Goal: Task Accomplishment & Management: Manage account settings

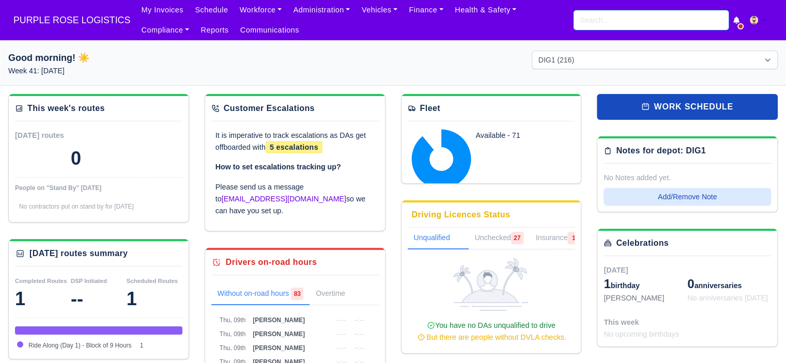
click at [646, 22] on input "search" at bounding box center [651, 20] width 155 height 20
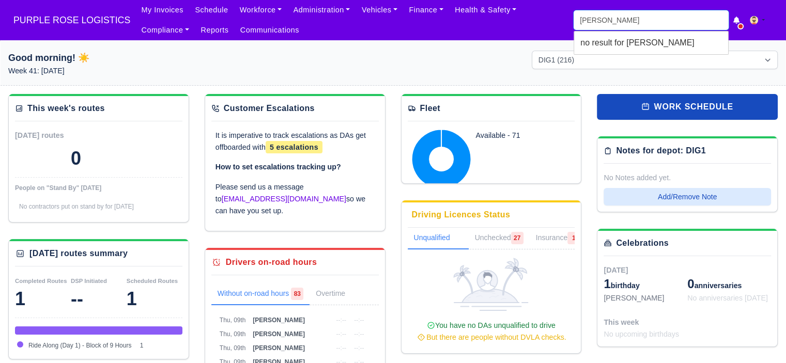
type input "oth"
type input "othman Gheasuddin"
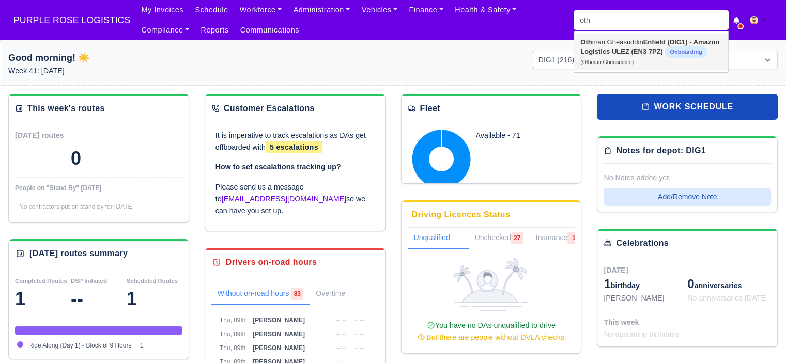
click at [632, 49] on strong "Enfield (DIG1) - Amazon Logistics ULEZ (EN3 7PZ)" at bounding box center [650, 46] width 139 height 17
type input "Othman Gheasuddin"
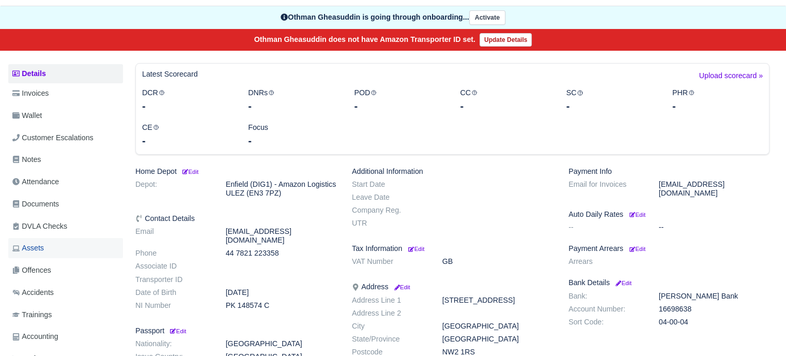
scroll to position [103, 0]
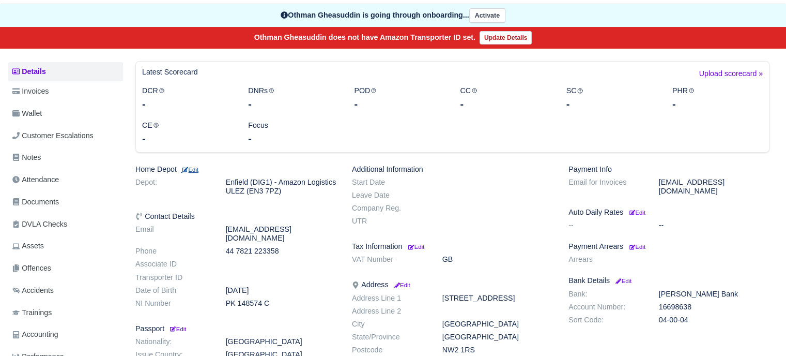
click at [198, 167] on small "Edit" at bounding box center [190, 169] width 18 height 6
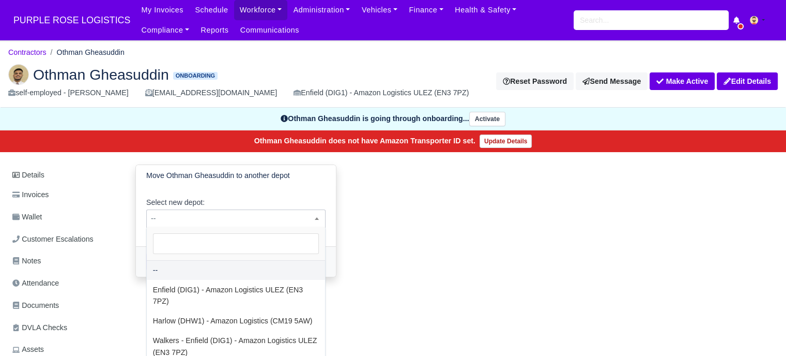
click at [208, 221] on span "--" at bounding box center [236, 218] width 178 height 13
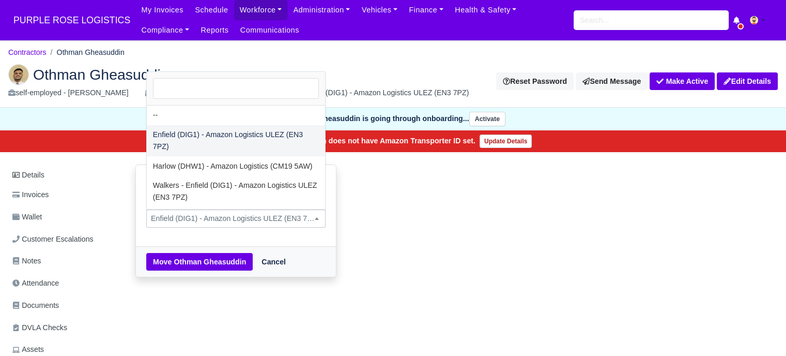
click at [203, 215] on span "Enfield (DIG1) - Amazon Logistics ULEZ (EN3 7PZ)" at bounding box center [236, 218] width 178 height 13
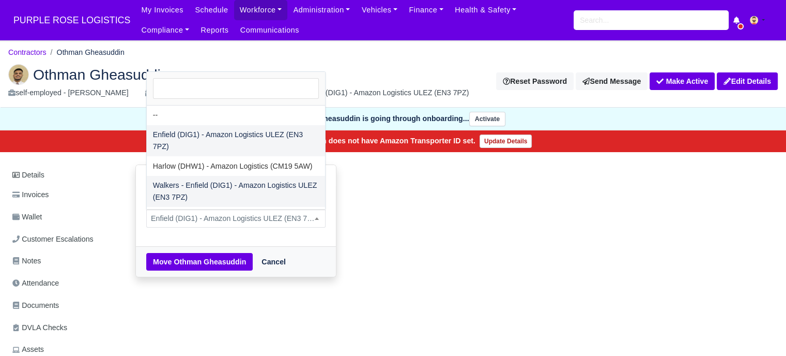
drag, startPoint x: 192, startPoint y: 190, endPoint x: 188, endPoint y: 231, distance: 41.5
select select "5"
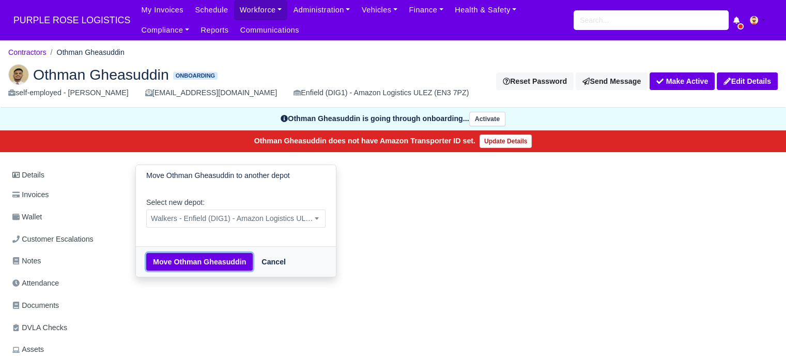
click at [186, 262] on button "Move Othman Gheasuddin" at bounding box center [199, 262] width 107 height 18
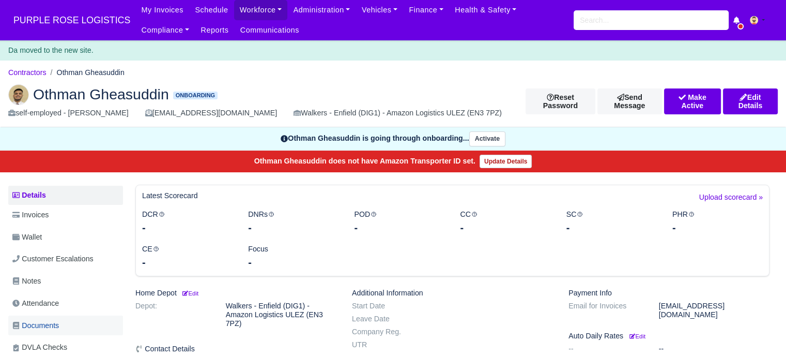
click at [52, 324] on span "Documents" at bounding box center [35, 326] width 47 height 12
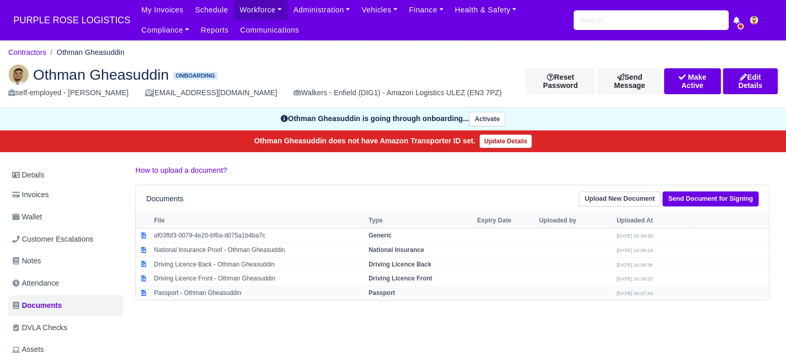
click at [379, 291] on strong "Passport" at bounding box center [382, 292] width 26 height 7
select select "passport"
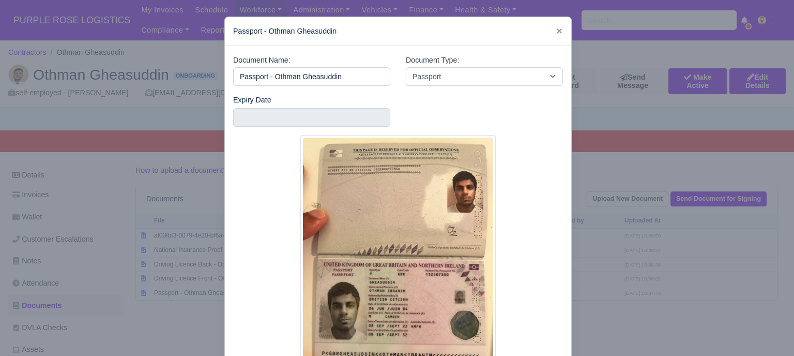
drag, startPoint x: 671, startPoint y: 275, endPoint x: 701, endPoint y: 231, distance: 53.9
click at [671, 275] on div at bounding box center [397, 178] width 794 height 356
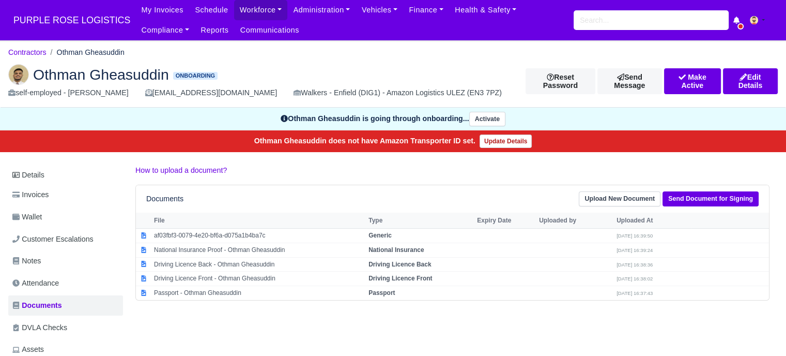
click at [716, 188] on div "Documents Upload New Document Send Document for Signing" at bounding box center [452, 198] width 633 height 27
click at [717, 194] on link "Send Document for Signing" at bounding box center [711, 198] width 96 height 15
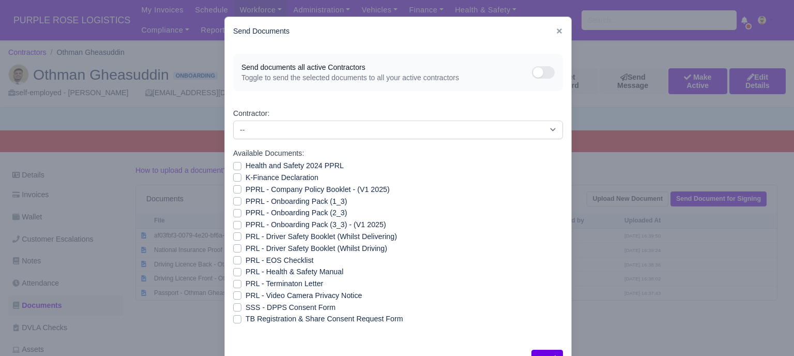
drag, startPoint x: 240, startPoint y: 166, endPoint x: 232, endPoint y: 174, distance: 11.3
click at [240, 166] on div "Health and Safety 2024 PPRL" at bounding box center [398, 166] width 330 height 12
click at [246, 165] on label "Health and Safety 2024 PPRL" at bounding box center [295, 166] width 98 height 12
click at [233, 165] on input "Health and Safety 2024 PPRL" at bounding box center [237, 164] width 8 height 8
checkbox input "true"
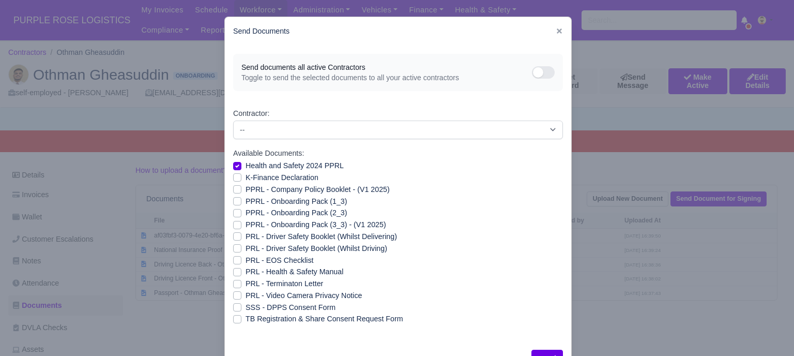
click at [246, 179] on label "K-Finance Declaration" at bounding box center [282, 178] width 73 height 12
click at [233, 179] on input "K-Finance Declaration" at bounding box center [237, 176] width 8 height 8
checkbox input "true"
drag, startPoint x: 234, startPoint y: 192, endPoint x: 234, endPoint y: 199, distance: 7.2
click at [246, 193] on label "PPRL - Company Policy Booklet - (V1 2025)" at bounding box center [318, 190] width 144 height 12
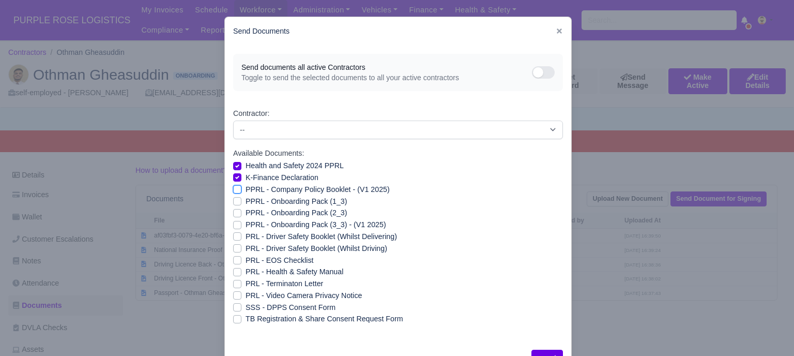
click at [234, 192] on input "PPRL - Company Policy Booklet - (V1 2025)" at bounding box center [237, 188] width 8 height 8
checkbox input "true"
click at [246, 203] on label "PPRL - Onboarding Pack (1_3)" at bounding box center [296, 201] width 101 height 12
click at [235, 203] on input "PPRL - Onboarding Pack (1_3)" at bounding box center [237, 199] width 8 height 8
checkbox input "true"
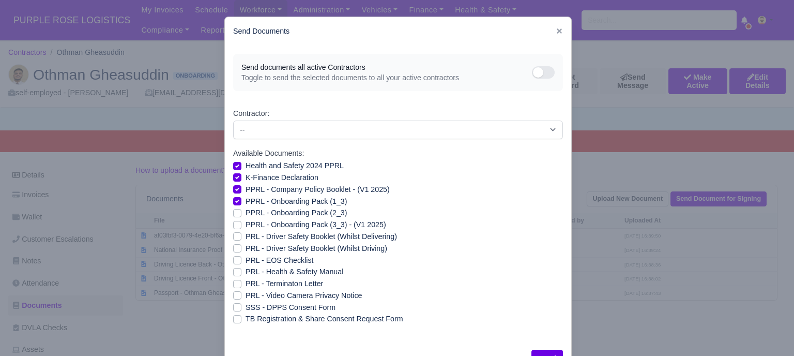
drag, startPoint x: 234, startPoint y: 209, endPoint x: 234, endPoint y: 215, distance: 5.7
click at [246, 210] on label "PPRL - Onboarding Pack (2_3)" at bounding box center [296, 213] width 101 height 12
click at [234, 210] on input "PPRL - Onboarding Pack (2_3)" at bounding box center [237, 211] width 8 height 8
checkbox input "true"
click at [246, 223] on label "PPRL - Onboarding Pack (3_3) - (V1 2025)" at bounding box center [316, 225] width 141 height 12
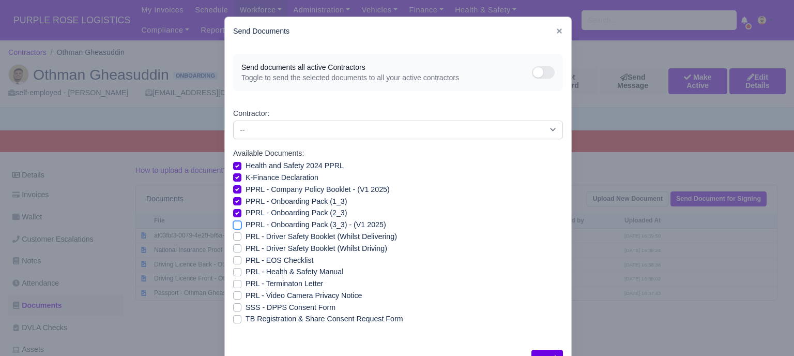
click at [234, 223] on input "PPRL - Onboarding Pack (3_3) - (V1 2025)" at bounding box center [237, 223] width 8 height 8
checkbox input "true"
drag, startPoint x: 234, startPoint y: 270, endPoint x: 234, endPoint y: 278, distance: 7.8
click at [246, 271] on label "PRL - Health & Safety Manual" at bounding box center [295, 272] width 98 height 12
click at [234, 271] on input "PRL - Health & Safety Manual" at bounding box center [237, 270] width 8 height 8
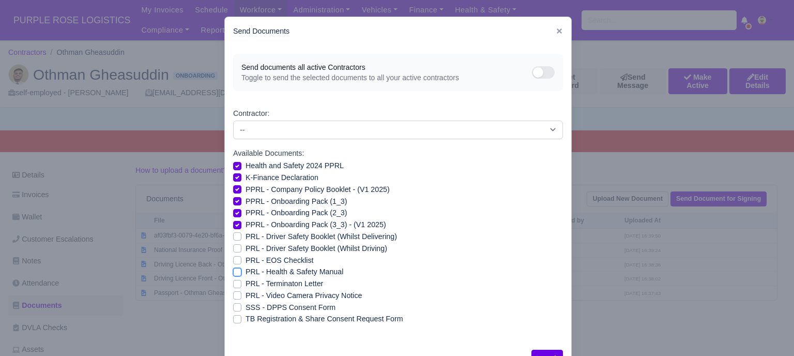
checkbox input "true"
click at [246, 298] on label "PRL - Video Camera Privacy Notice" at bounding box center [304, 296] width 116 height 12
click at [234, 298] on input "PRL - Video Camera Privacy Notice" at bounding box center [237, 294] width 8 height 8
checkbox input "true"
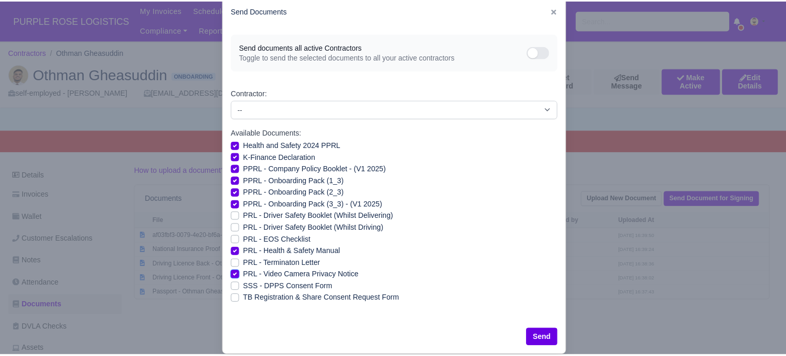
scroll to position [37, 0]
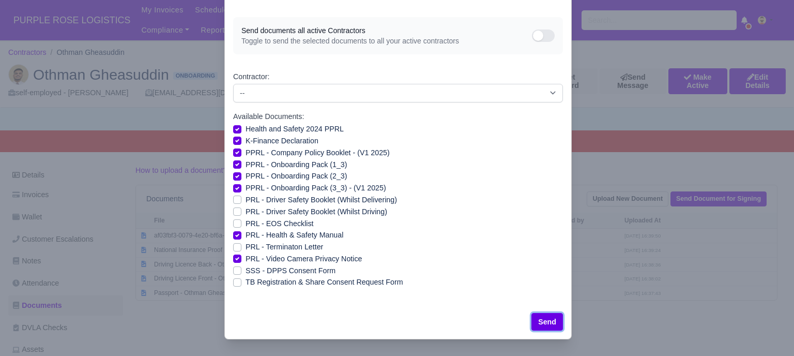
click at [539, 320] on button "Send" at bounding box center [547, 322] width 32 height 18
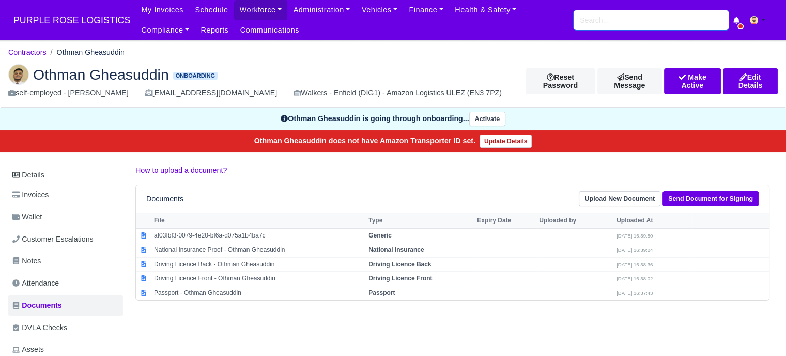
click at [626, 21] on input "search" at bounding box center [651, 20] width 155 height 20
paste input "Marios Michael"
type input "Marios Michael"
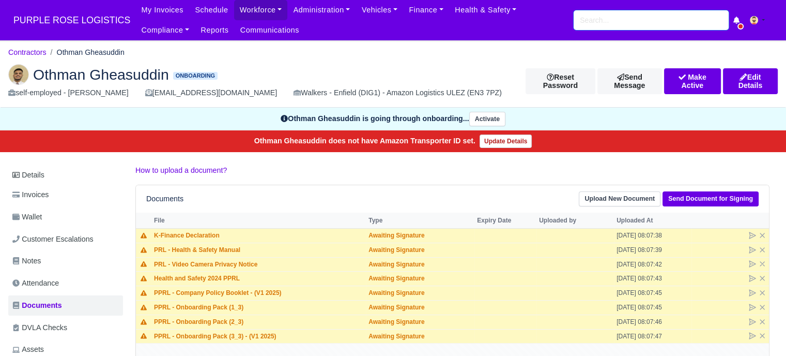
click at [626, 21] on input "search" at bounding box center [651, 20] width 155 height 20
paste input "[PERSON_NAME]"
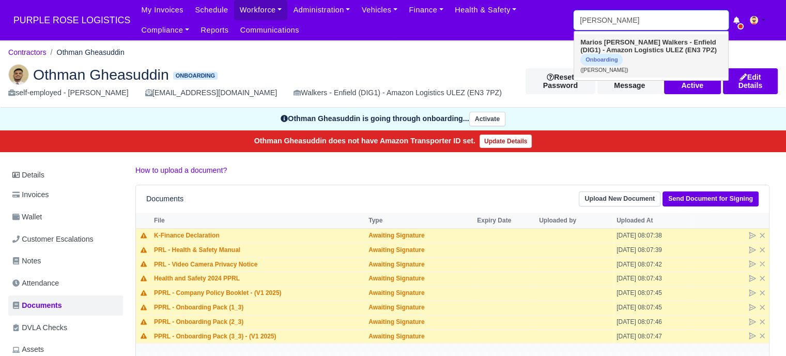
type input "[PERSON_NAME]"
click at [644, 48] on strong "Walkers - Enfield (DIG1) - Amazon Logistics ULEZ (EN3 7PZ)" at bounding box center [649, 46] width 136 height 16
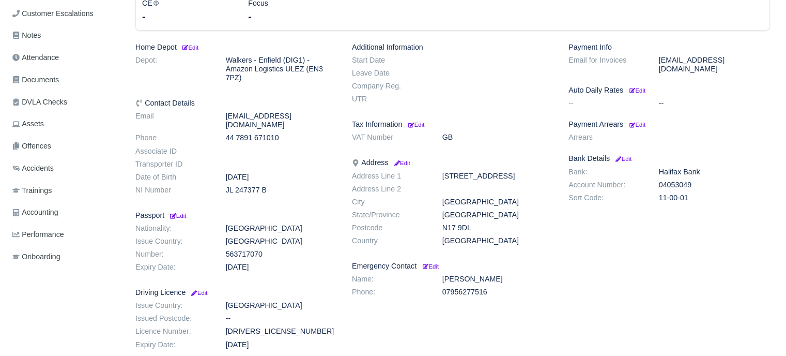
scroll to position [259, 0]
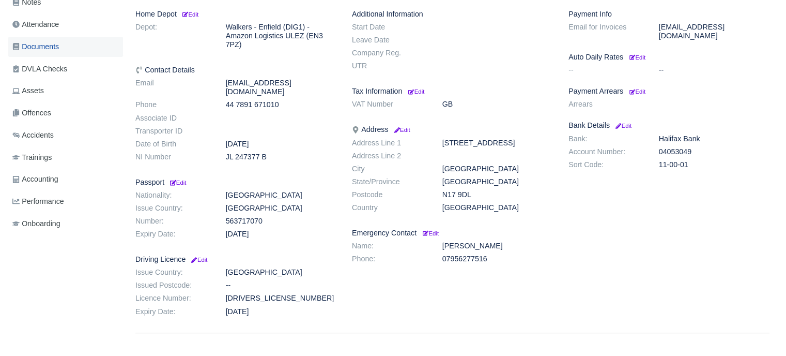
drag, startPoint x: 52, startPoint y: 51, endPoint x: 64, endPoint y: 50, distance: 11.5
click at [52, 51] on span "Documents" at bounding box center [35, 47] width 47 height 12
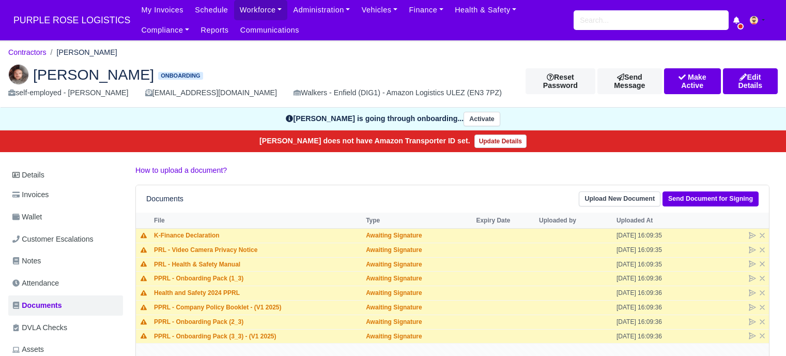
scroll to position [155, 0]
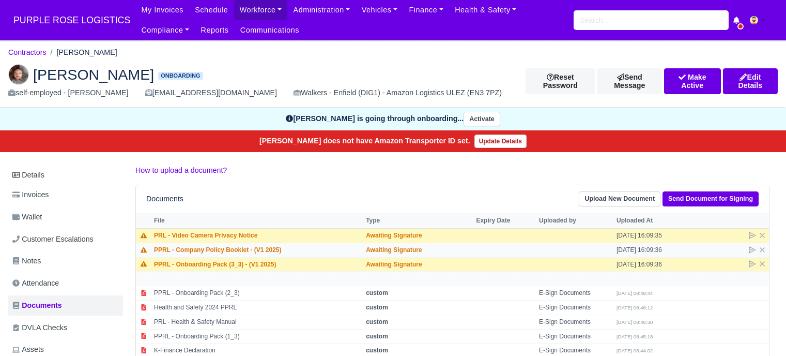
scroll to position [155, 0]
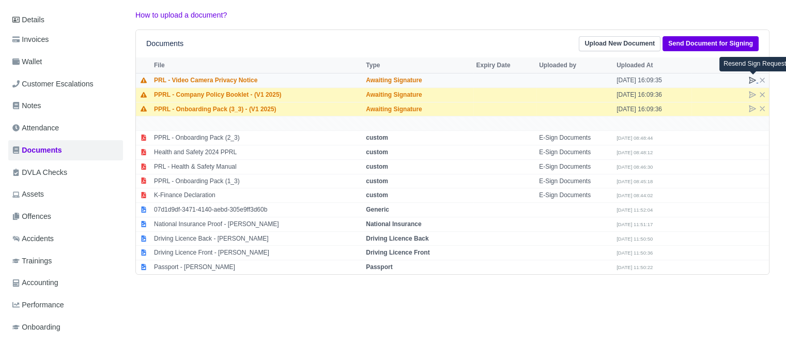
click at [753, 80] on icon at bounding box center [753, 80] width 8 height 8
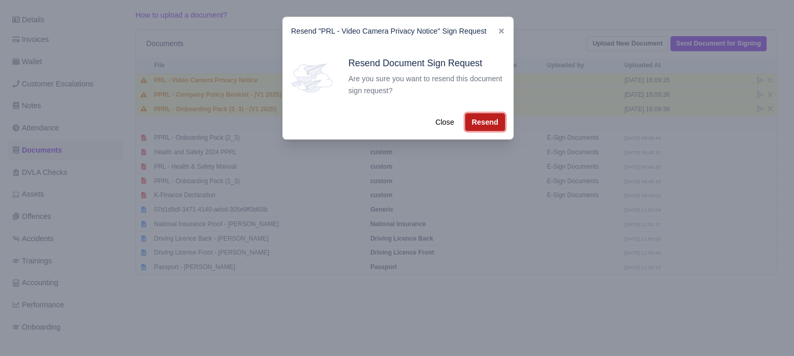
drag, startPoint x: 481, startPoint y: 123, endPoint x: 519, endPoint y: 112, distance: 39.8
click at [482, 122] on button "Resend" at bounding box center [485, 122] width 40 height 18
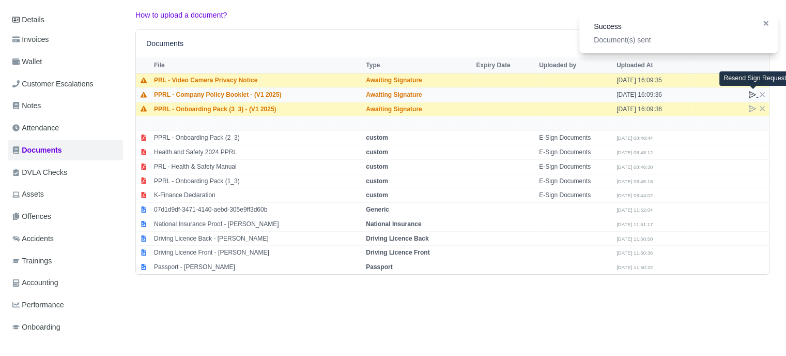
click at [751, 93] on icon at bounding box center [753, 94] width 8 height 8
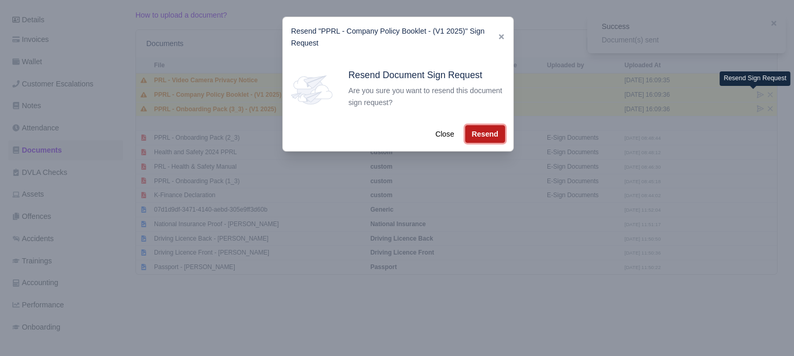
click at [486, 136] on button "Resend" at bounding box center [485, 134] width 40 height 18
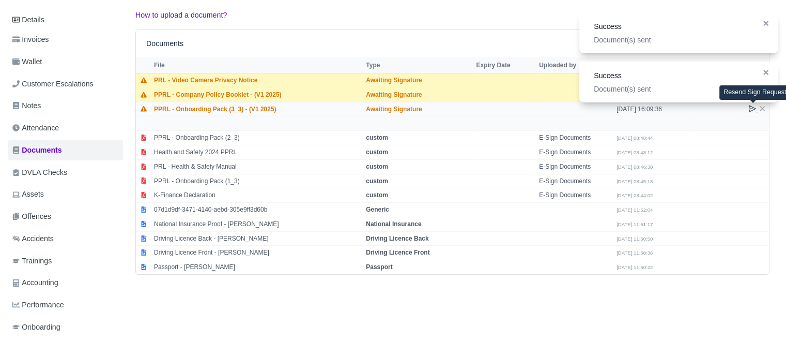
click at [750, 108] on icon at bounding box center [753, 108] width 6 height 6
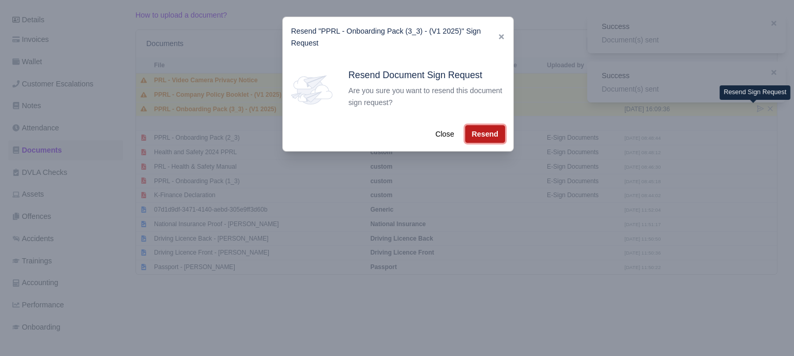
click at [475, 136] on button "Resend" at bounding box center [485, 134] width 40 height 18
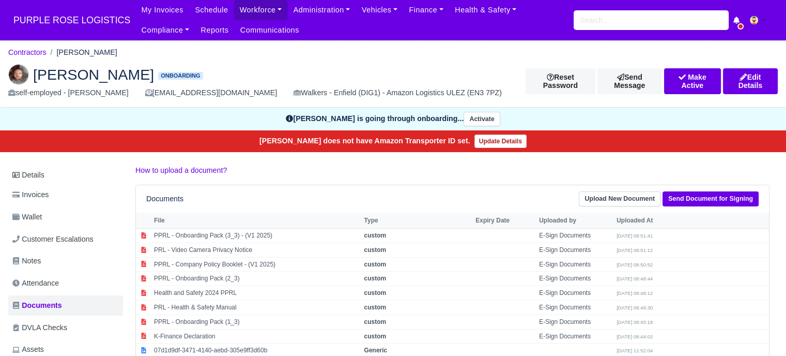
click at [112, 74] on span "[PERSON_NAME]" at bounding box center [93, 74] width 121 height 14
click at [70, 74] on span "[PERSON_NAME]" at bounding box center [93, 74] width 121 height 14
click at [102, 74] on span "[PERSON_NAME]" at bounding box center [93, 74] width 121 height 14
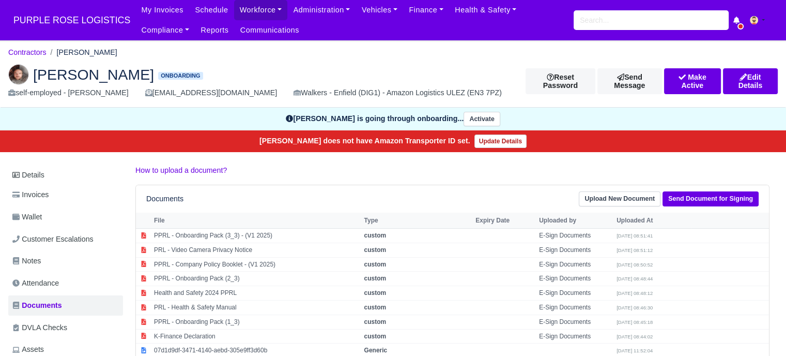
click at [102, 74] on span "[PERSON_NAME]" at bounding box center [93, 74] width 121 height 14
click at [69, 74] on span "[PERSON_NAME]" at bounding box center [93, 74] width 121 height 14
drag, startPoint x: 69, startPoint y: 74, endPoint x: 108, endPoint y: 74, distance: 39.3
click at [108, 74] on span "[PERSON_NAME]" at bounding box center [93, 74] width 121 height 14
copy span "[PERSON_NAME]"
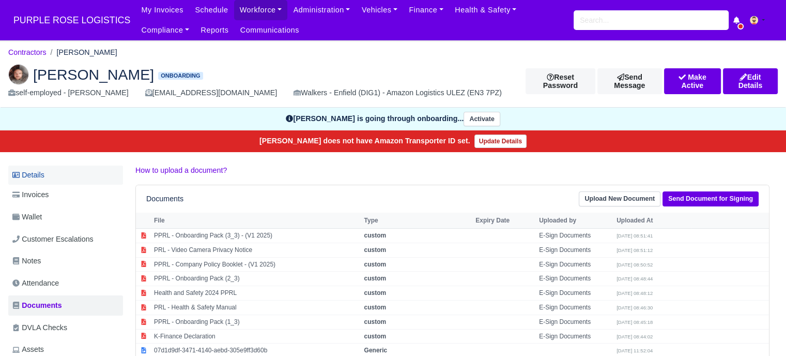
click at [52, 175] on link "Details" at bounding box center [65, 174] width 115 height 19
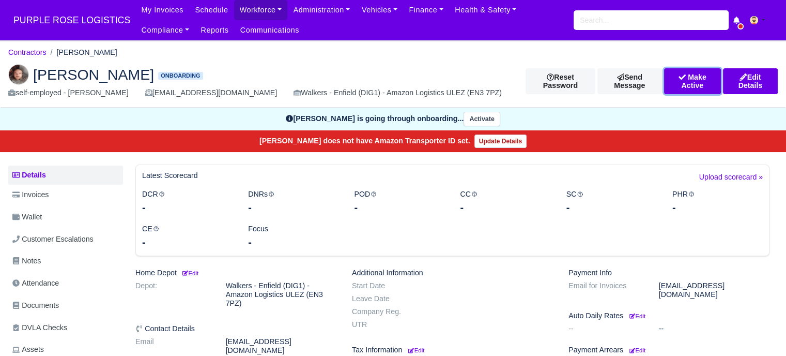
click at [680, 82] on button "Make Active" at bounding box center [692, 81] width 57 height 26
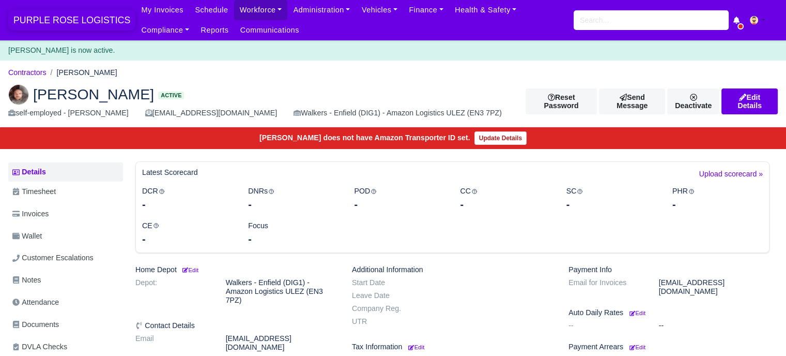
click at [64, 22] on span "PURPLE ROSE LOGISTICS" at bounding box center [71, 20] width 127 height 21
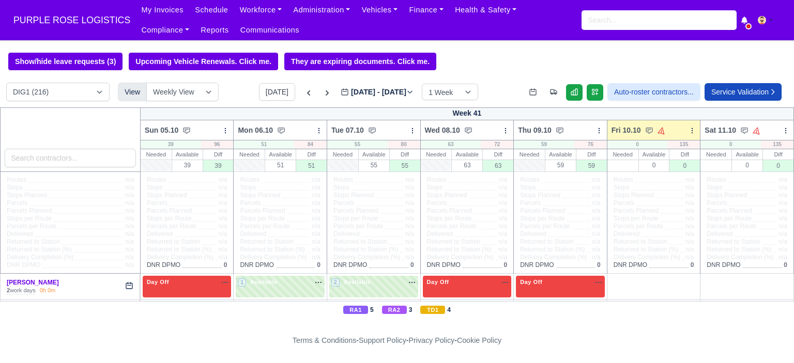
select select "5"
click at [6, 84] on select "DIG1 (216) DAK1 (1) GIMD (88)" at bounding box center [57, 92] width 103 height 19
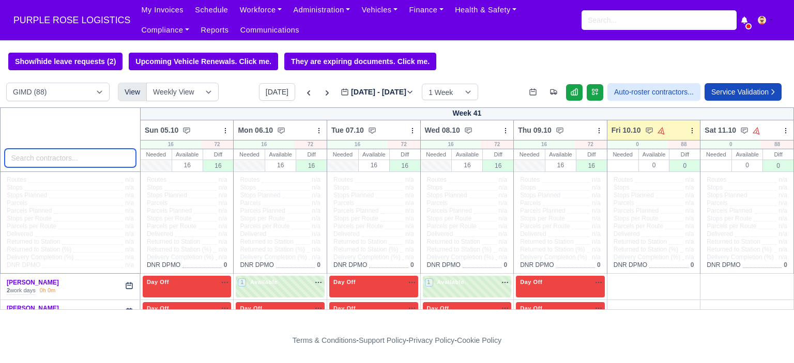
click at [71, 160] on input "search" at bounding box center [70, 158] width 131 height 19
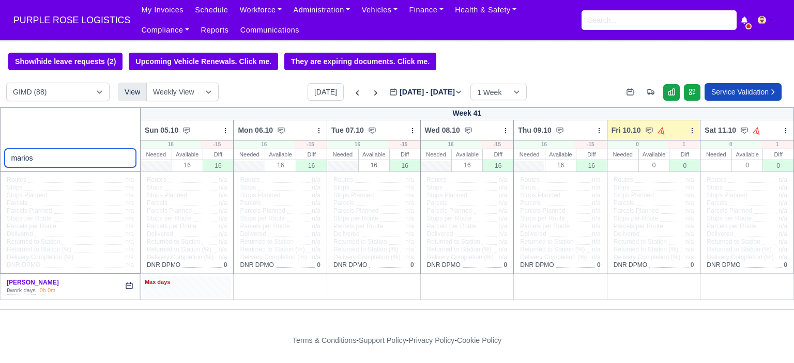
type input "marios"
click at [181, 286] on div "Max days" at bounding box center [187, 282] width 85 height 9
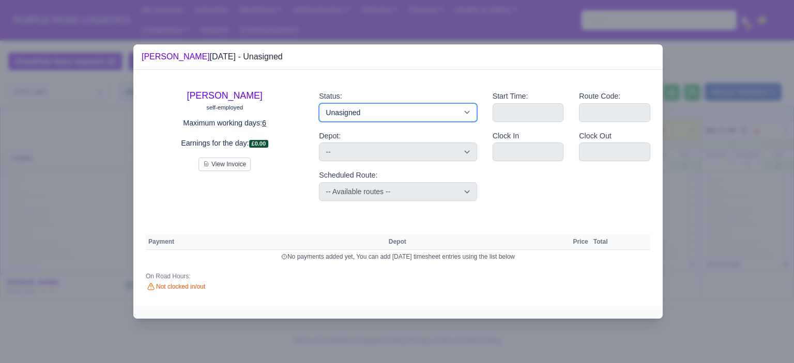
click at [387, 109] on select "Available Day Off Stand By Holiday Other Depot In Office OSM Ridealong Nursery …" at bounding box center [398, 112] width 158 height 19
select select "Day Off"
click at [319, 103] on select "Available Day Off Stand By Holiday Other Depot In Office OSM Ridealong Nursery …" at bounding box center [398, 112] width 158 height 19
select select
select select "na"
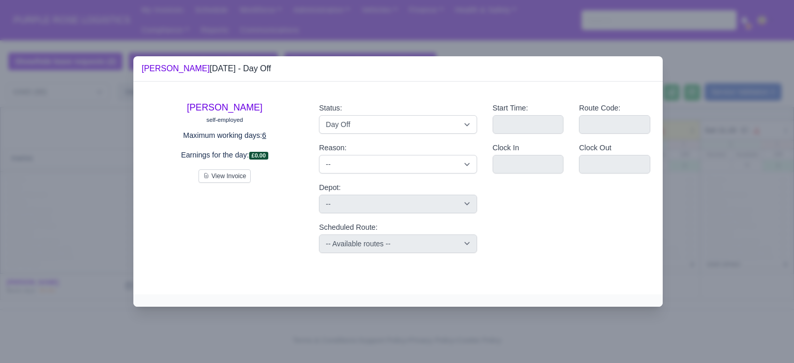
click at [685, 192] on div at bounding box center [397, 181] width 794 height 363
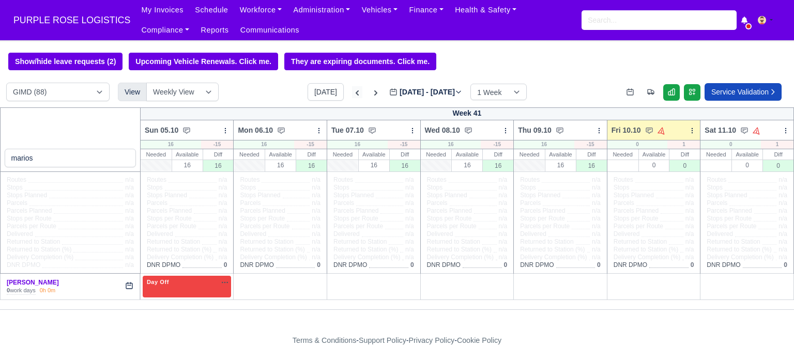
click at [352, 93] on icon at bounding box center [357, 93] width 10 height 10
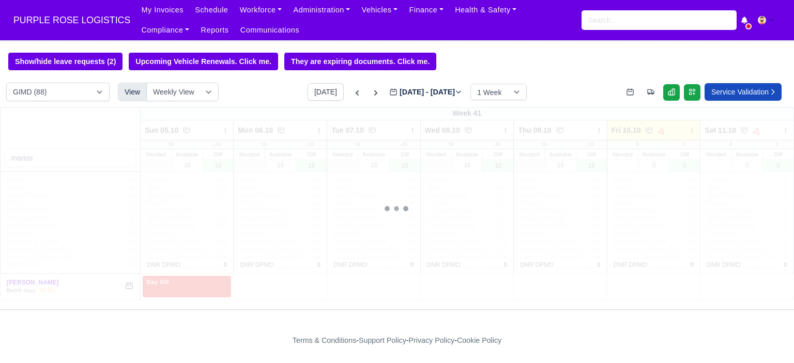
type input "2025-10-03"
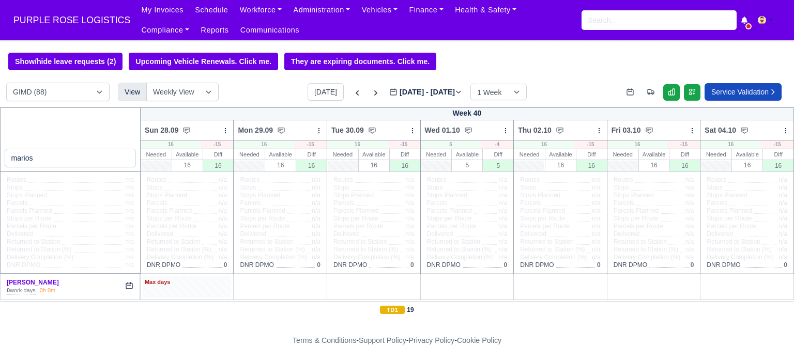
click at [216, 288] on div "Max days" at bounding box center [187, 286] width 89 height 21
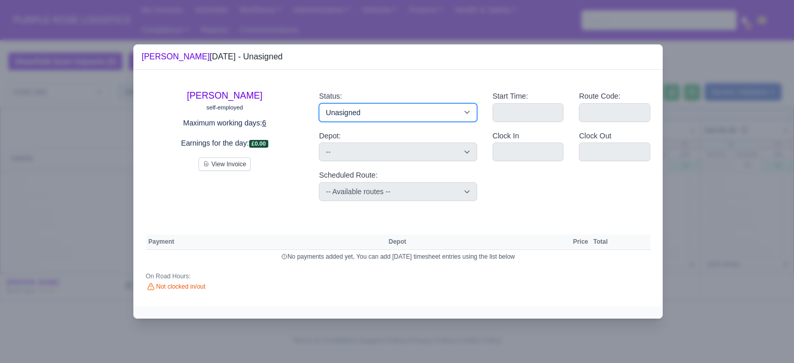
click at [374, 113] on select "Available Day Off Stand By Holiday Other Depot In Office OSM Ridealong Nursery …" at bounding box center [398, 112] width 158 height 19
select select "Day Off"
click at [319, 103] on select "Available Day Off Stand By Holiday Other Depot In Office OSM Ridealong Nursery …" at bounding box center [398, 112] width 158 height 19
select select
select select "na"
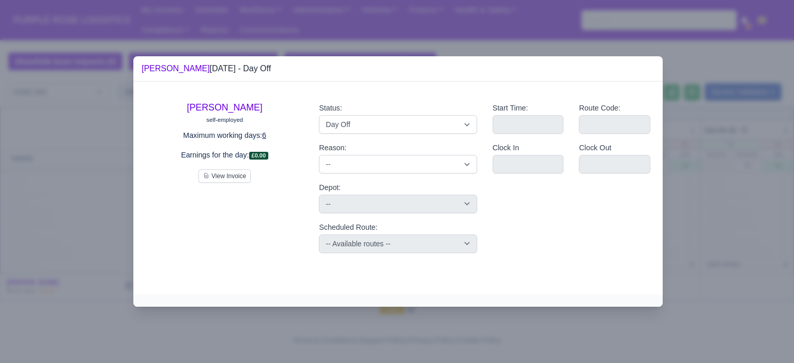
click at [694, 171] on div at bounding box center [397, 181] width 794 height 363
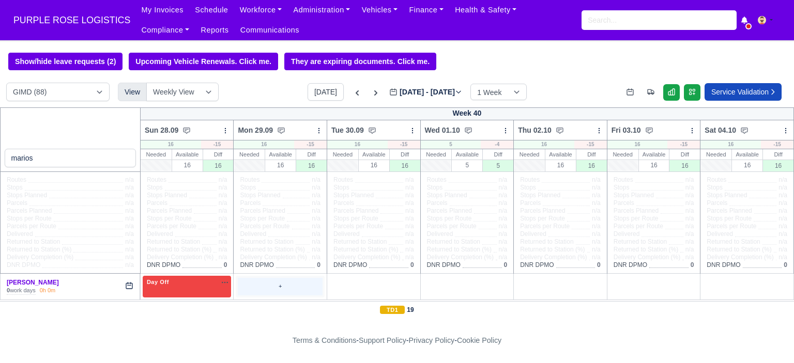
click at [283, 291] on div "+" at bounding box center [280, 286] width 85 height 17
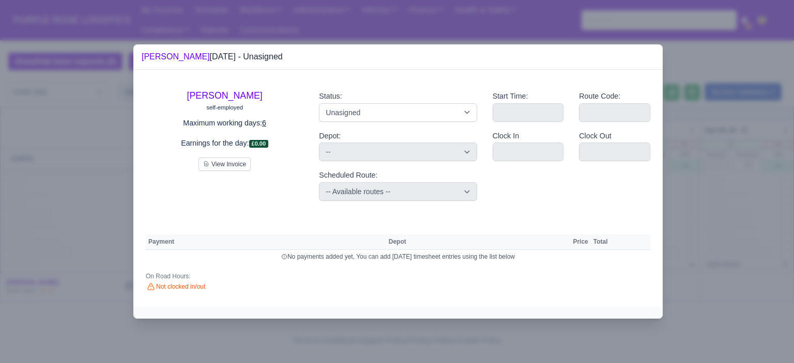
click at [372, 121] on div "Status: Available Day Off Stand By Holiday Other Depot In Office OSM Ridealong …" at bounding box center [397, 145] width 173 height 127
drag, startPoint x: 373, startPoint y: 114, endPoint x: 370, endPoint y: 120, distance: 6.9
click at [373, 114] on select "Available Day Off Stand By Holiday Other Depot In Office OSM Ridealong Nursery …" at bounding box center [398, 112] width 158 height 19
select select "Day Off"
click at [319, 103] on select "Available Day Off Stand By Holiday Other Depot In Office OSM Ridealong Nursery …" at bounding box center [398, 112] width 158 height 19
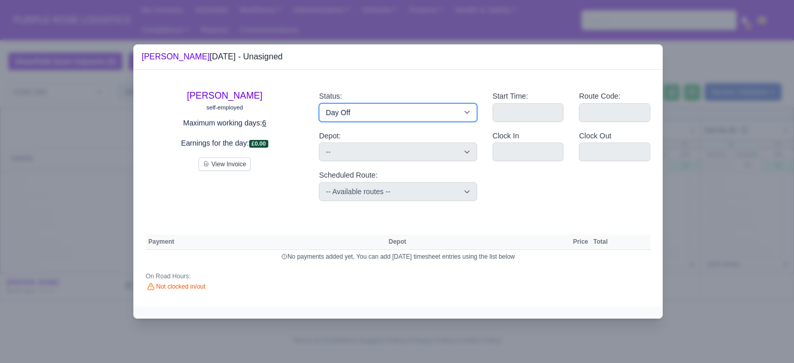
select select
select select "na"
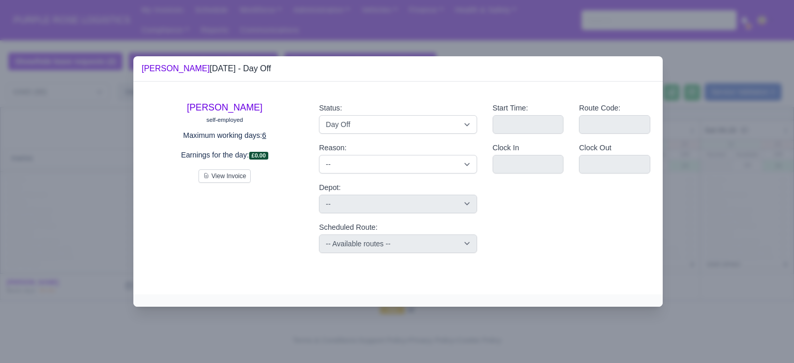
click at [651, 144] on div "Clock Out" at bounding box center [614, 162] width 87 height 40
drag, startPoint x: 679, startPoint y: 148, endPoint x: 604, endPoint y: 187, distance: 84.4
click at [678, 148] on div at bounding box center [397, 181] width 794 height 363
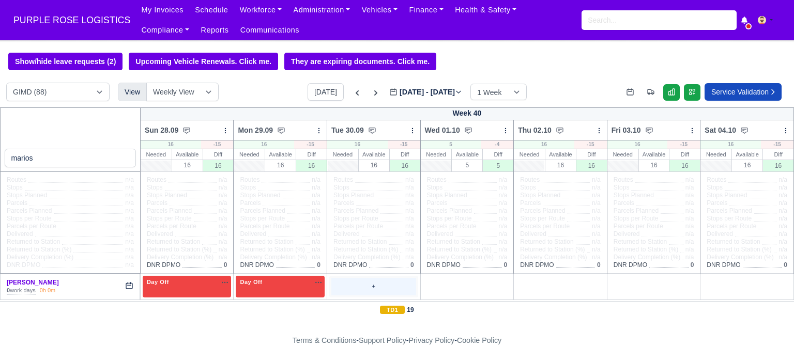
click at [358, 272] on div "Routes n/a Stops n/a Stops Planned n/a Parcels n/a Parcels Planned n/a Stops pe…" at bounding box center [373, 222] width 93 height 101
click at [359, 281] on div "+" at bounding box center [373, 286] width 85 height 17
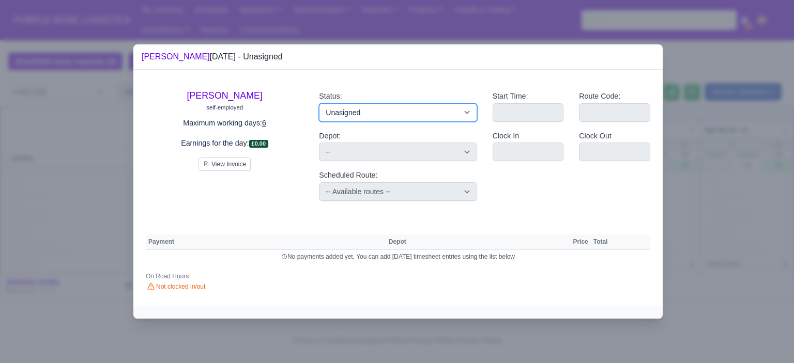
drag, startPoint x: 391, startPoint y: 113, endPoint x: 390, endPoint y: 121, distance: 8.4
click at [391, 113] on select "Available Day Off Stand By Holiday Other Depot In Office OSM Ridealong Nursery …" at bounding box center [398, 112] width 158 height 19
select select "Day Off"
click at [319, 103] on select "Available Day Off Stand By Holiday Other Depot In Office OSM Ridealong Nursery …" at bounding box center [398, 112] width 158 height 19
select select
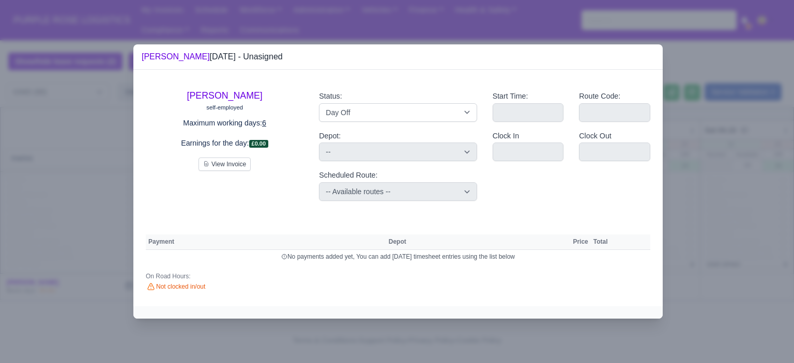
select select "na"
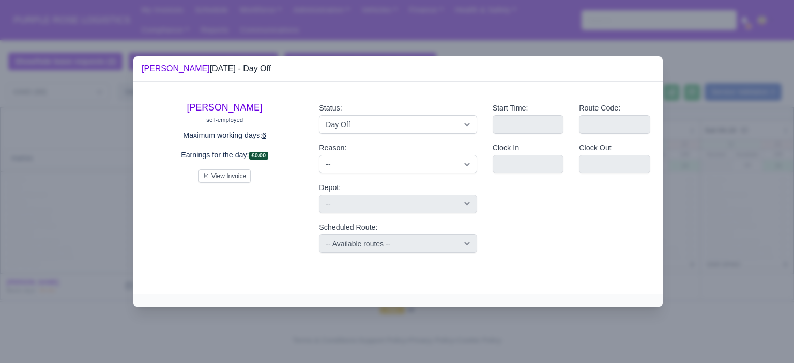
click at [709, 142] on div at bounding box center [397, 181] width 794 height 363
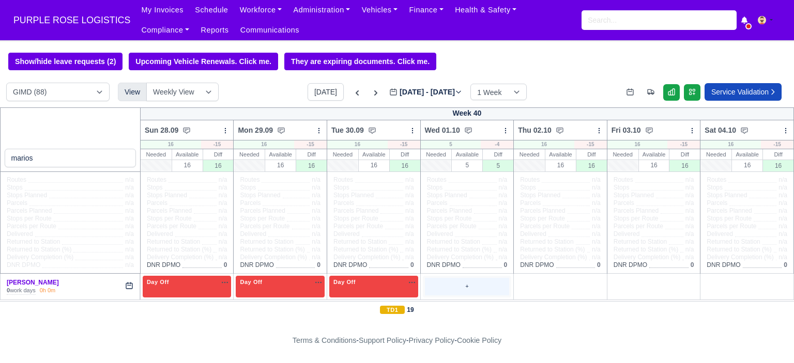
click at [448, 278] on div "+" at bounding box center [467, 286] width 89 height 21
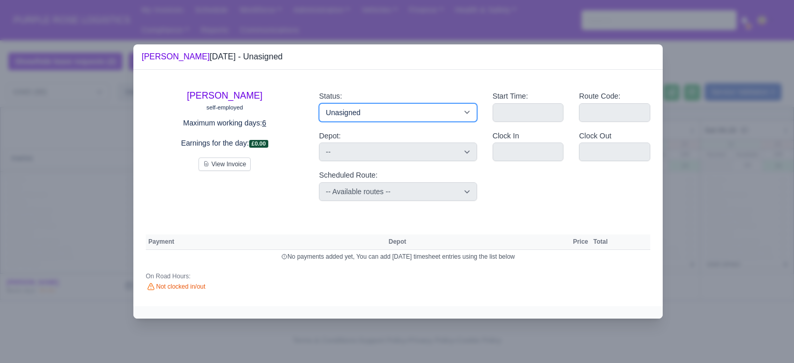
click at [451, 118] on select "Available Day Off Stand By Holiday Other Depot In Office OSM Ridealong Nursery …" at bounding box center [398, 112] width 158 height 19
select select "Day Off"
click at [319, 103] on select "Available Day Off Stand By Holiday Other Depot In Office OSM Ridealong Nursery …" at bounding box center [398, 112] width 158 height 19
select select
select select "na"
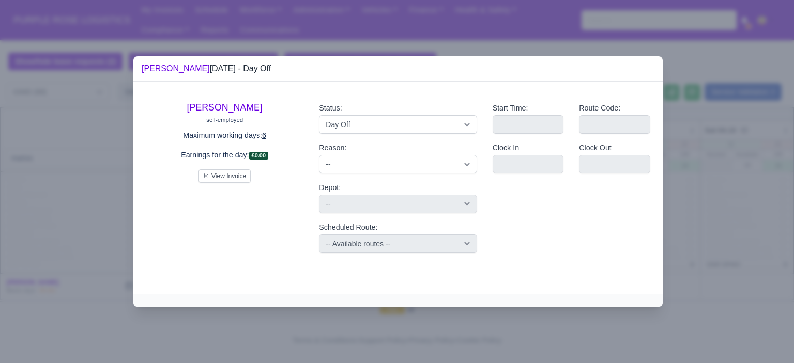
click at [743, 162] on div at bounding box center [397, 181] width 794 height 363
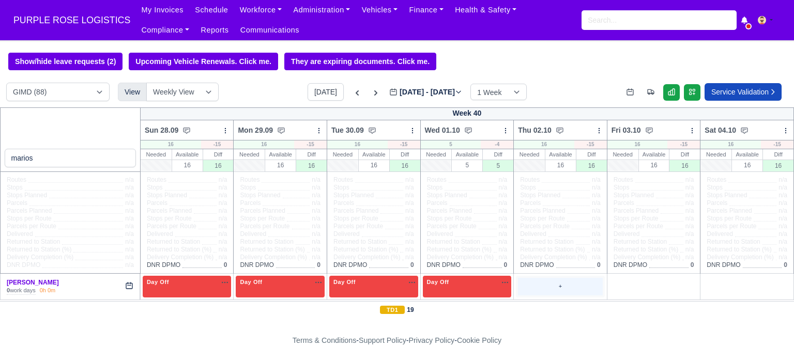
click at [571, 290] on div "+" at bounding box center [560, 286] width 85 height 17
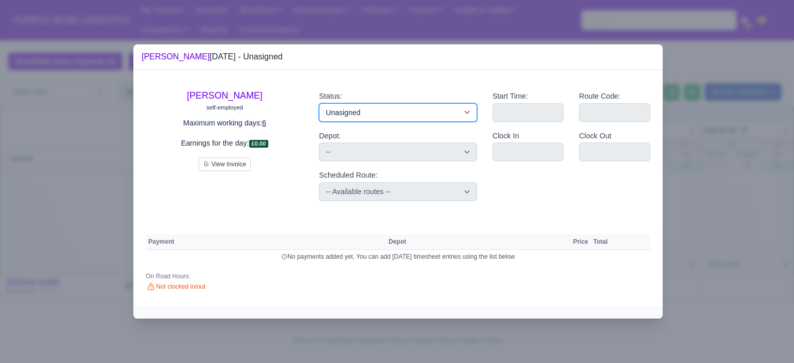
click at [418, 114] on select "Available Day Off Stand By Holiday Other Depot In Office OSM Ridealong Nursery …" at bounding box center [398, 112] width 158 height 19
select select "Training"
click at [319, 103] on select "Available Day Off Stand By Holiday Other Depot In Office OSM Ridealong Nursery …" at bounding box center [398, 112] width 158 height 19
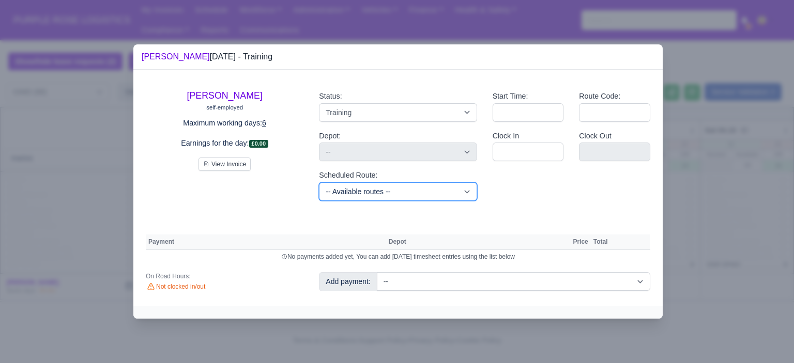
drag, startPoint x: 465, startPoint y: 191, endPoint x: 461, endPoint y: 200, distance: 9.7
click at [465, 191] on select "-- Available routes -- Standard Parcel - Block of 6 Hours - (SD6) AmFlex RTS Ve…" at bounding box center [398, 192] width 158 height 19
select select "6"
click at [319, 183] on select "-- Available routes -- Standard Parcel - Block of 6 Hours - (SD6) AmFlex RTS Ve…" at bounding box center [398, 192] width 158 height 19
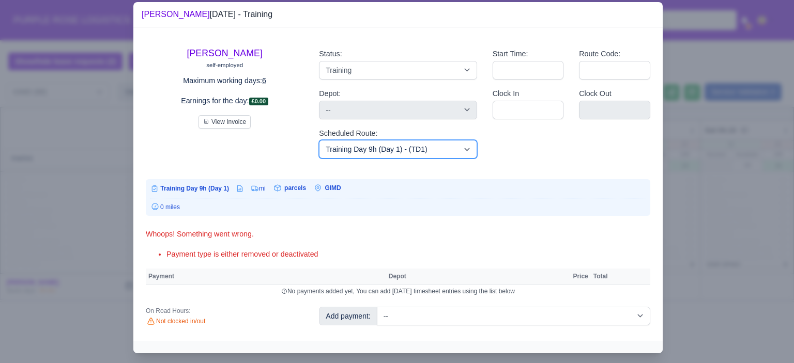
scroll to position [21, 0]
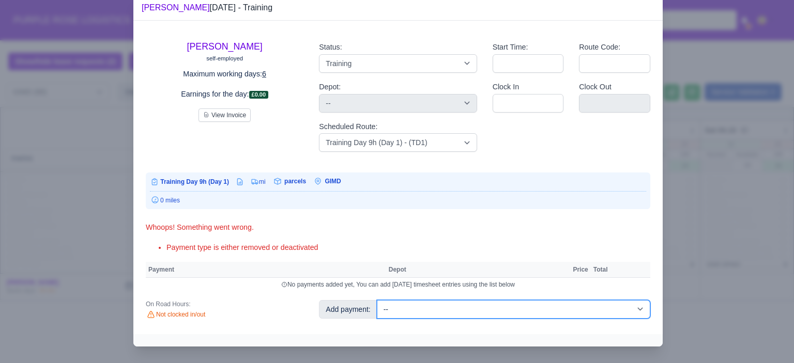
drag, startPoint x: 488, startPoint y: 309, endPoint x: 483, endPoint y: 304, distance: 6.2
click at [488, 309] on select "-- Additional Hour Support (£14.50) Additional Hour Support (Walkers) (£13.50) …" at bounding box center [514, 309] width 274 height 19
select select "85"
click at [377, 300] on select "-- Additional Hour Support (£14.50) Additional Hour Support (Walkers) (£13.50) …" at bounding box center [514, 309] width 274 height 19
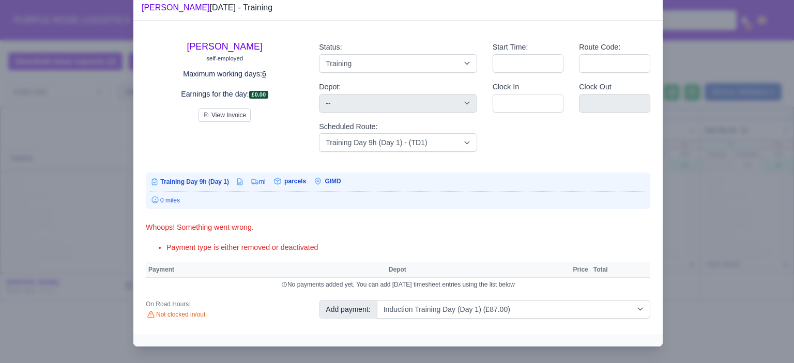
select select "5"
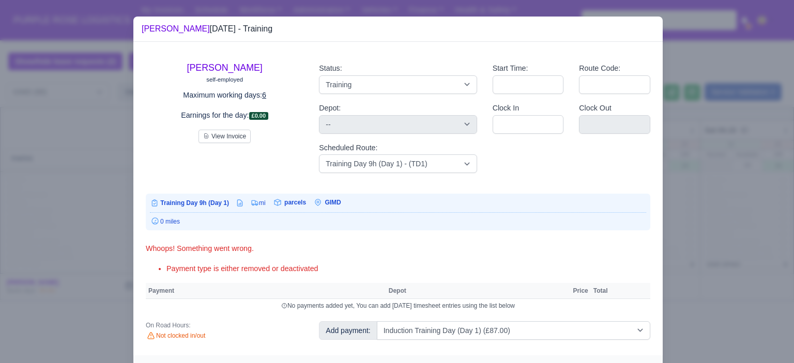
select select "5"
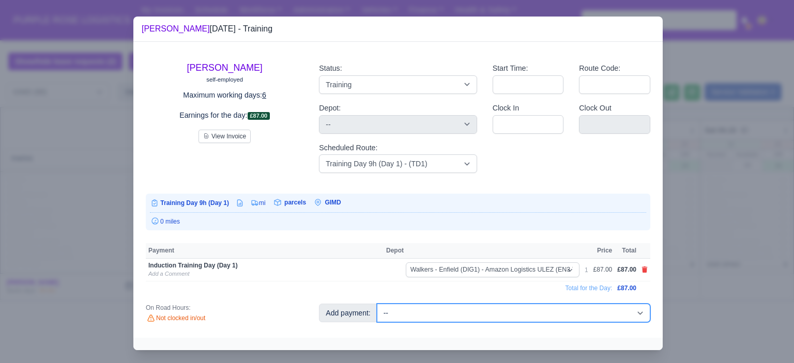
click at [484, 313] on select "-- Additional Hour Support (£14.50) Additional Hour Support (Walkers) (£13.50) …" at bounding box center [514, 313] width 274 height 19
select select "104"
click at [377, 304] on select "-- Additional Hour Support (£14.50) Additional Hour Support (Walkers) (£13.50) …" at bounding box center [514, 313] width 274 height 19
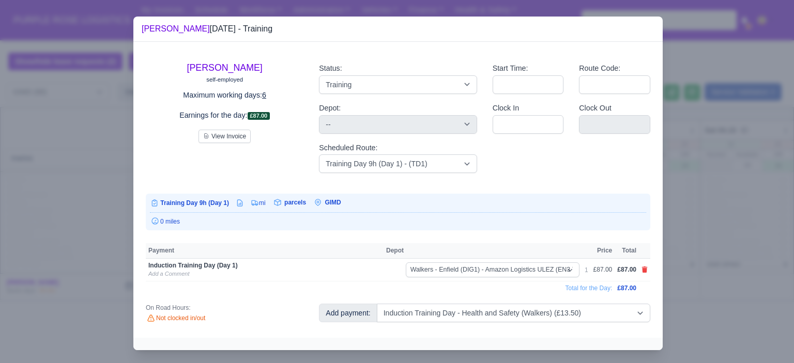
select select "5"
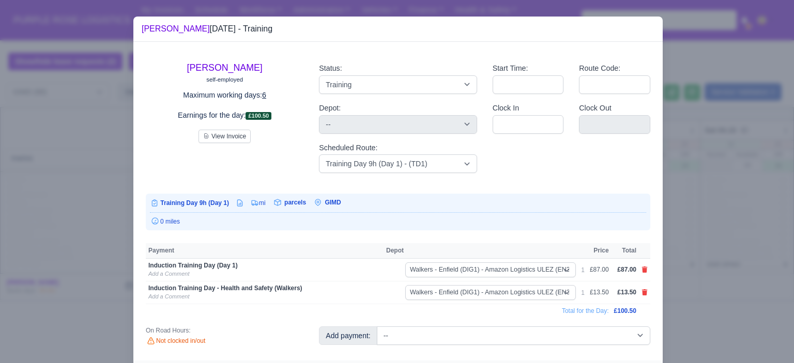
drag, startPoint x: 759, startPoint y: 257, endPoint x: 753, endPoint y: 256, distance: 5.7
click at [755, 256] on div at bounding box center [397, 181] width 794 height 363
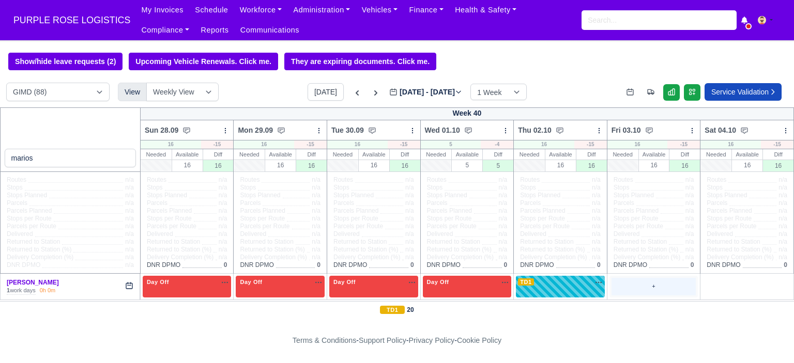
drag, startPoint x: 627, startPoint y: 294, endPoint x: 625, endPoint y: 288, distance: 5.9
click at [627, 293] on div "+" at bounding box center [654, 286] width 85 height 17
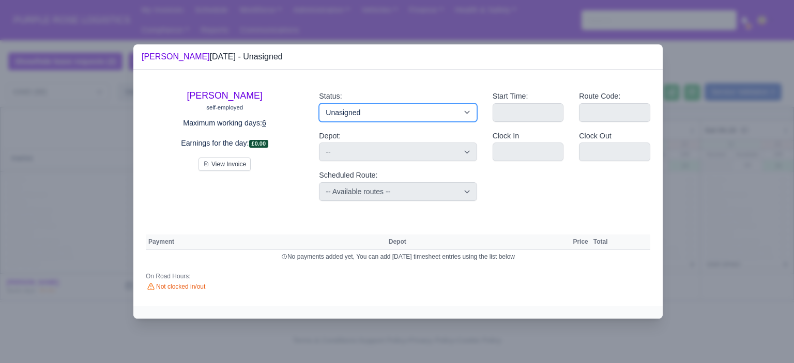
click at [443, 114] on select "Available Day Off Stand By Holiday Other Depot In Office OSM Ridealong Nursery …" at bounding box center [398, 112] width 158 height 19
select select "Day Off"
click at [319, 103] on select "Available Day Off Stand By Holiday Other Depot In Office OSM Ridealong Nursery …" at bounding box center [398, 112] width 158 height 19
select select
select select "na"
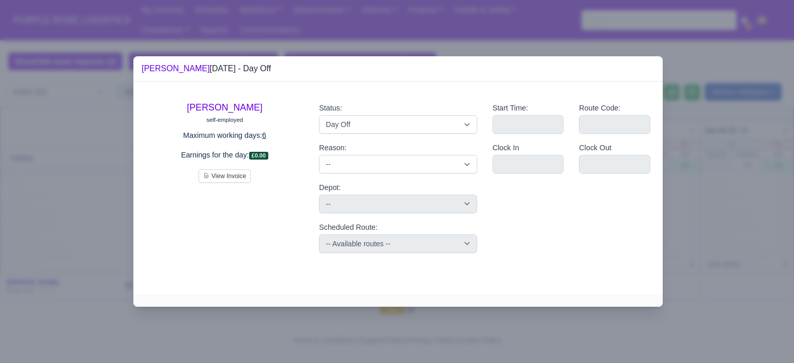
click at [718, 159] on div at bounding box center [397, 181] width 794 height 363
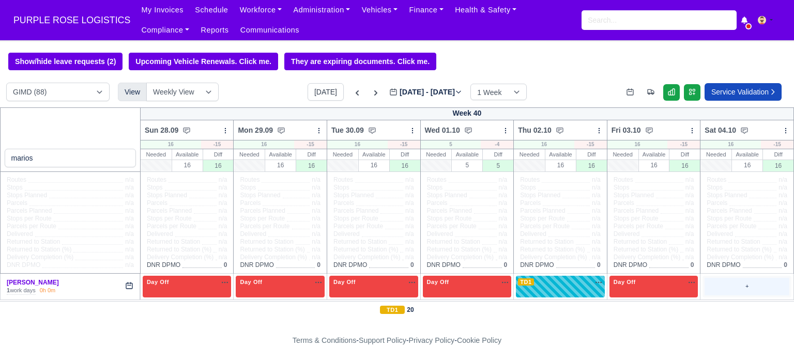
click at [731, 289] on div "+" at bounding box center [747, 286] width 85 height 17
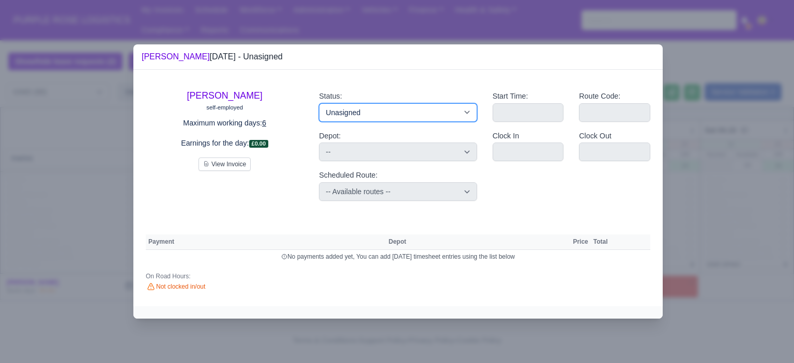
drag, startPoint x: 458, startPoint y: 112, endPoint x: 454, endPoint y: 120, distance: 8.8
click at [458, 112] on select "Available Day Off Stand By Holiday Other Depot In Office OSM Ridealong Nursery …" at bounding box center [398, 112] width 158 height 19
select select "Day Off"
click at [319, 103] on select "Available Day Off Stand By Holiday Other Depot In Office OSM Ridealong Nursery …" at bounding box center [398, 112] width 158 height 19
select select
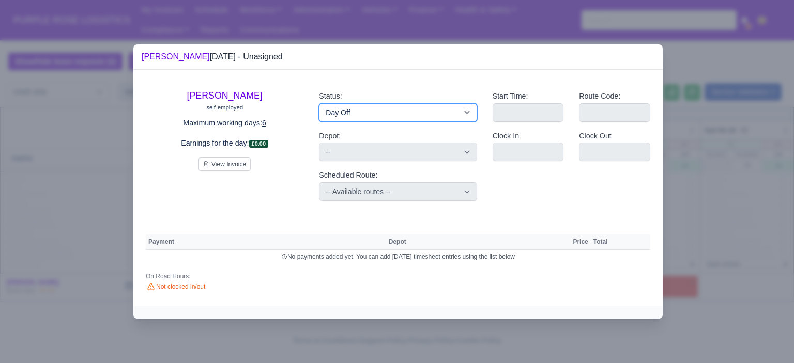
select select "na"
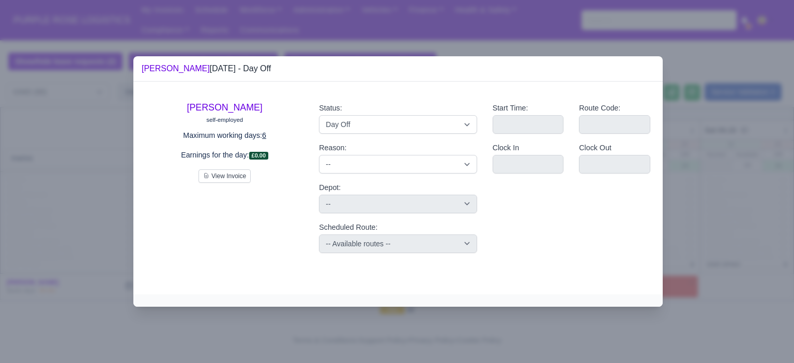
drag, startPoint x: 732, startPoint y: 141, endPoint x: 703, endPoint y: 186, distance: 53.1
click at [732, 141] on div at bounding box center [397, 181] width 794 height 363
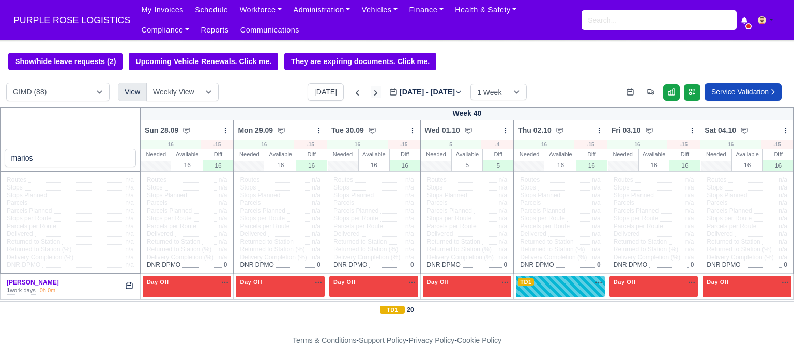
click at [371, 93] on icon at bounding box center [376, 93] width 10 height 10
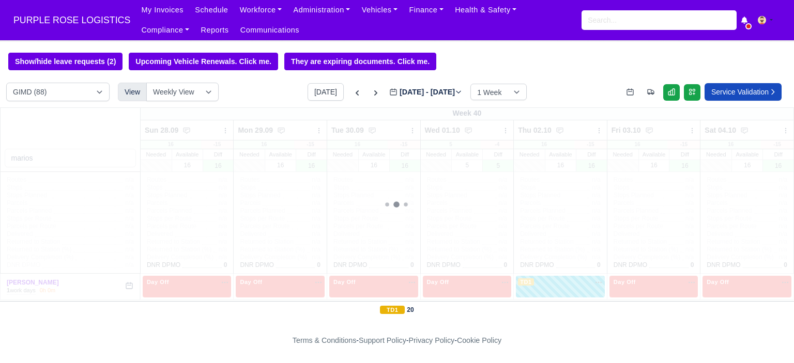
type input "[DATE]"
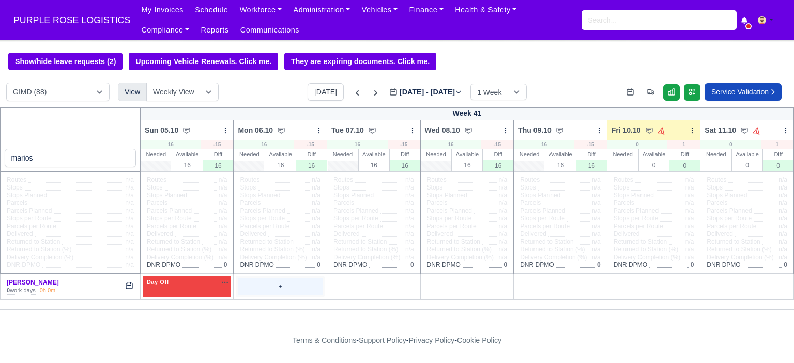
click at [288, 289] on div "+" at bounding box center [280, 286] width 85 height 17
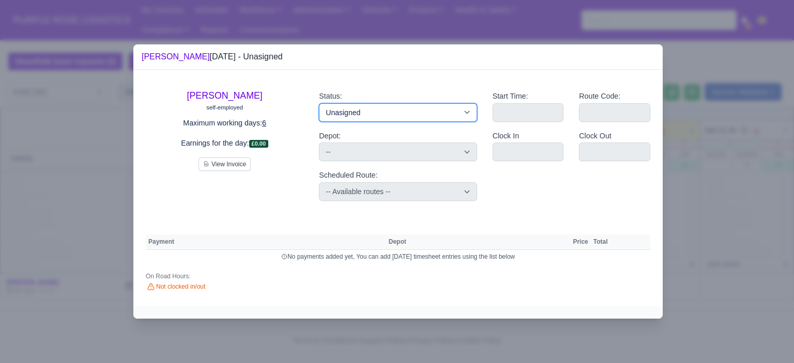
click at [371, 119] on select "Available Day Off Stand By Holiday Other Depot In Office OSM Ridealong Nursery …" at bounding box center [398, 112] width 158 height 19
select select "Day Off"
click at [319, 103] on select "Available Day Off Stand By Holiday Other Depot In Office OSM Ridealong Nursery …" at bounding box center [398, 112] width 158 height 19
select select
select select "na"
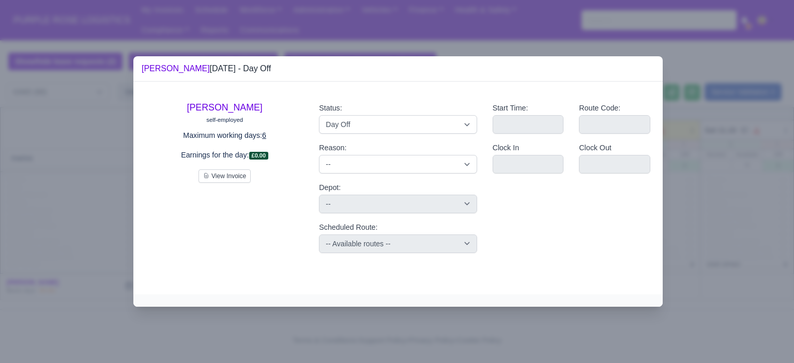
click at [677, 144] on div at bounding box center [397, 181] width 794 height 363
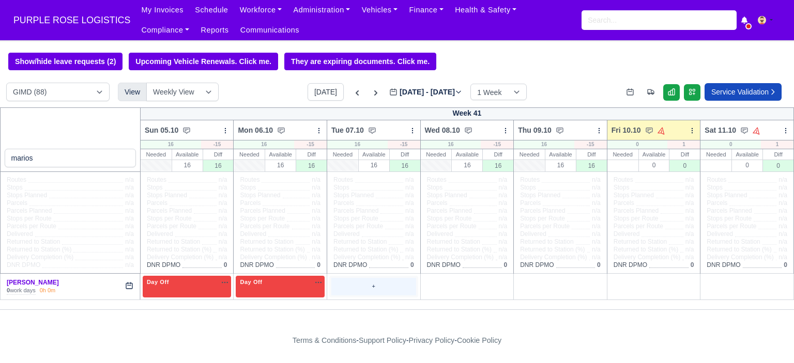
click at [372, 287] on div "+" at bounding box center [373, 286] width 85 height 17
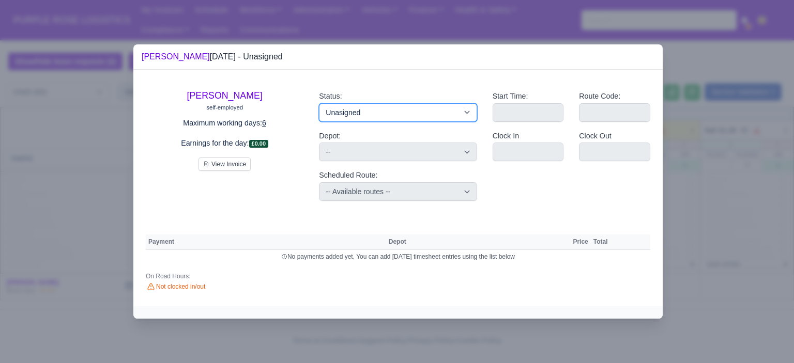
click at [382, 108] on select "Available Day Off Stand By Holiday Other Depot In Office OSM Ridealong Nursery …" at bounding box center [398, 112] width 158 height 19
select select "Day Off"
click at [319, 103] on select "Available Day Off Stand By Holiday Other Depot In Office OSM Ridealong Nursery …" at bounding box center [398, 112] width 158 height 19
select select
select select "na"
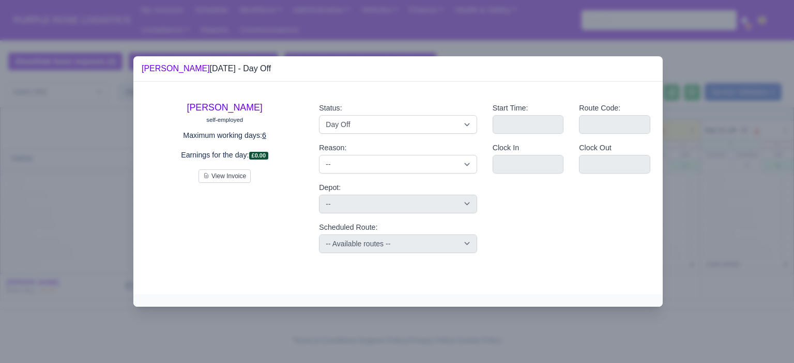
click at [729, 149] on div at bounding box center [397, 181] width 794 height 363
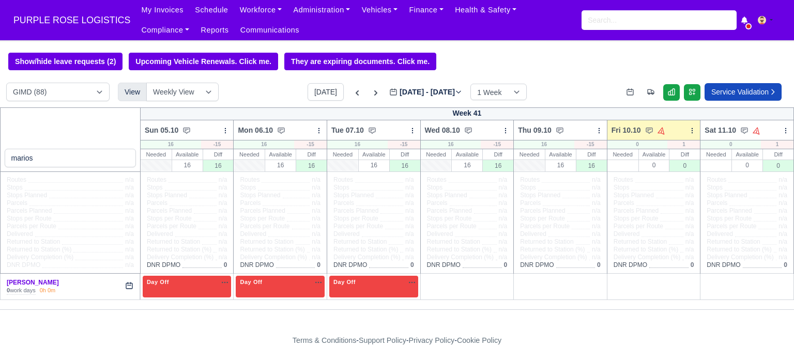
drag, startPoint x: 465, startPoint y: 288, endPoint x: 466, endPoint y: 275, distance: 13.5
click at [466, 288] on div "+" at bounding box center [467, 286] width 85 height 17
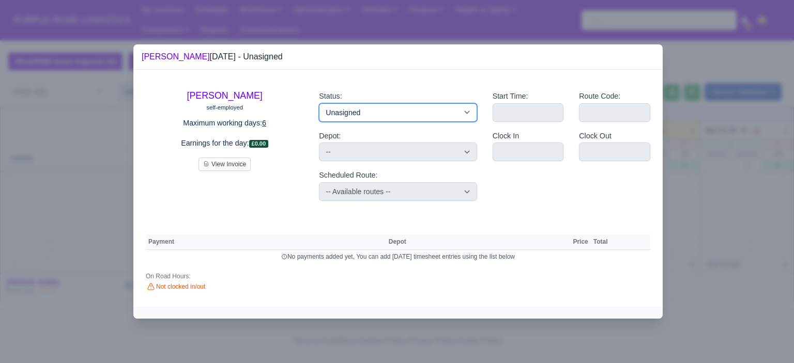
click at [447, 116] on select "Available Day Off Stand By Holiday Other Depot In Office OSM Ridealong Nursery …" at bounding box center [398, 112] width 158 height 19
select select "Day Off"
click at [319, 103] on select "Available Day Off Stand By Holiday Other Depot In Office OSM Ridealong Nursery …" at bounding box center [398, 112] width 158 height 19
select select
select select "na"
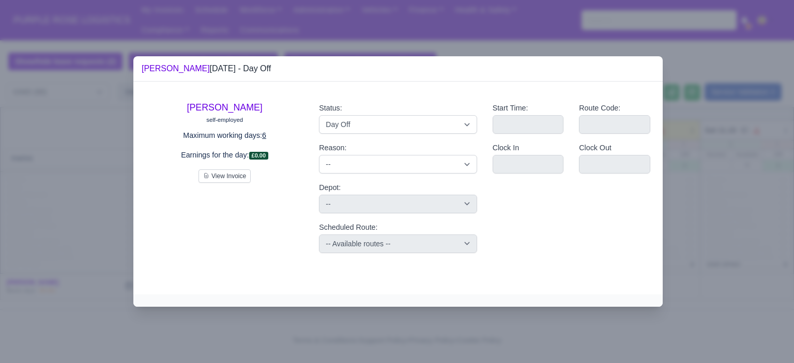
drag, startPoint x: 734, startPoint y: 159, endPoint x: 690, endPoint y: 198, distance: 58.7
click at [734, 160] on div at bounding box center [397, 181] width 794 height 363
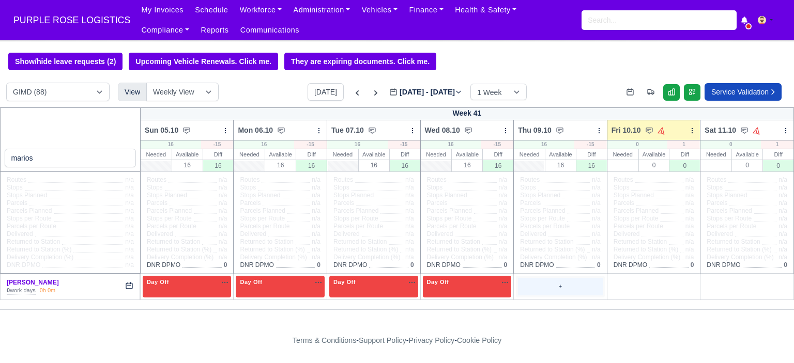
click at [523, 287] on div "+" at bounding box center [560, 286] width 85 height 17
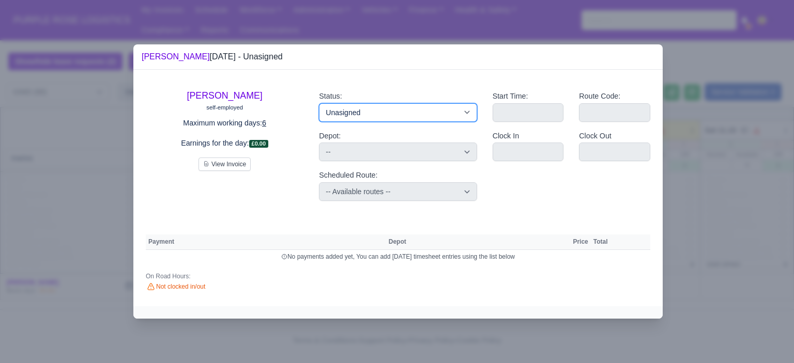
click at [439, 117] on select "Available Day Off Stand By Holiday Other Depot In Office OSM Ridealong Nursery …" at bounding box center [398, 112] width 158 height 19
select select "Day Off"
click at [319, 103] on select "Available Day Off Stand By Holiday Other Depot In Office OSM Ridealong Nursery …" at bounding box center [398, 112] width 158 height 19
select select
select select "na"
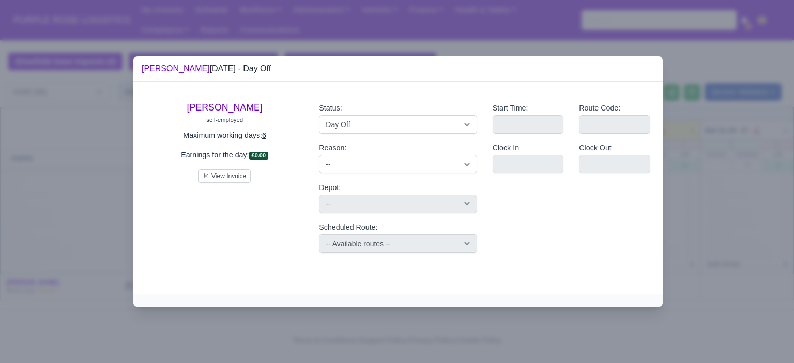
click at [718, 159] on div at bounding box center [397, 181] width 794 height 363
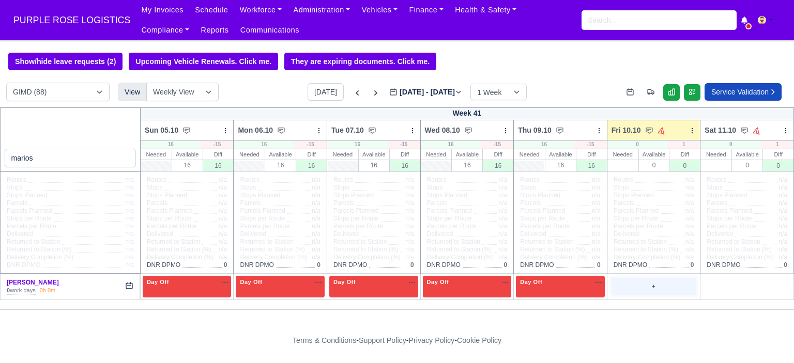
click at [649, 291] on div "+" at bounding box center [654, 286] width 85 height 17
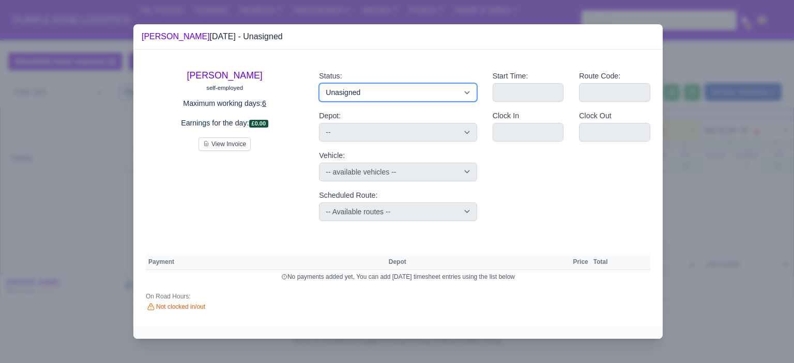
click at [459, 100] on select "Available Day Off Stand By Holiday Other Depot In Office OSM Ridealong Nursery …" at bounding box center [398, 92] width 158 height 19
select select "Day Off"
click at [319, 83] on select "Available Day Off Stand By Holiday Other Depot In Office OSM Ridealong Nursery …" at bounding box center [398, 92] width 158 height 19
select select "na"
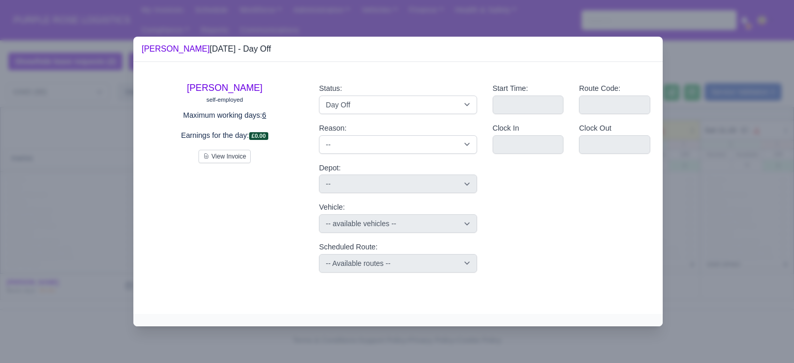
click at [751, 132] on div at bounding box center [397, 181] width 794 height 363
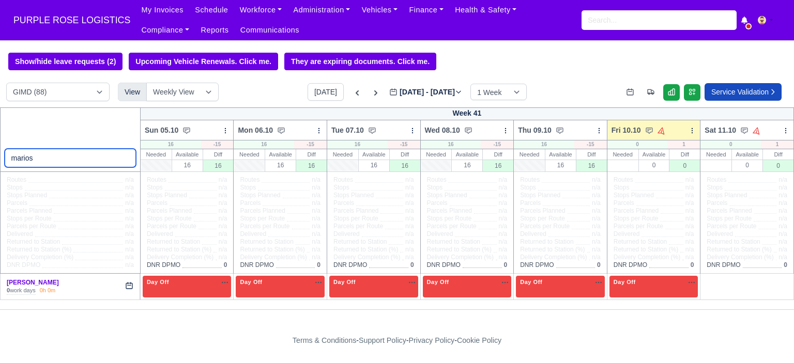
click at [66, 158] on input "marios" at bounding box center [70, 158] width 131 height 19
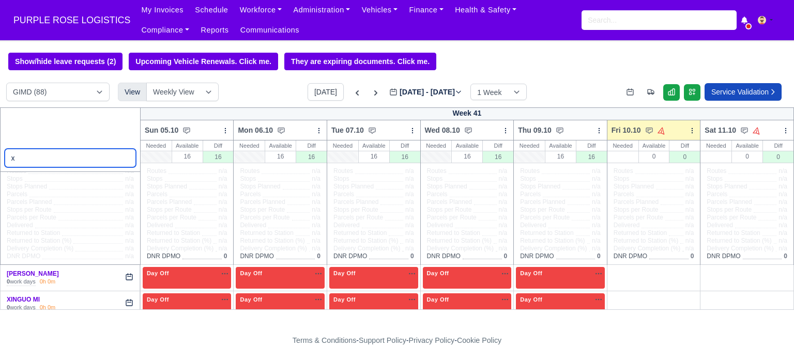
scroll to position [16, 0]
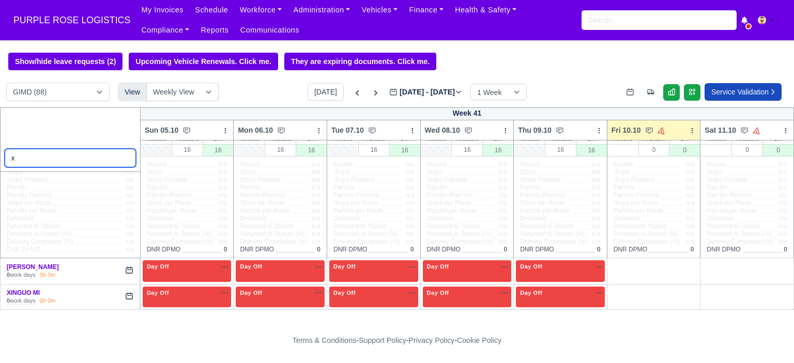
type input "x"
click at [79, 298] on div "0 work days 0h 0m" at bounding box center [70, 301] width 127 height 8
click at [28, 292] on link "XINGUO MI" at bounding box center [23, 293] width 33 height 7
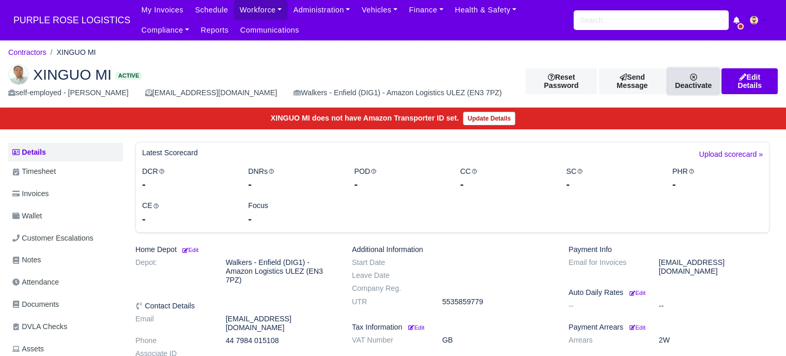
click at [689, 79] on link "Deactivate" at bounding box center [693, 81] width 52 height 26
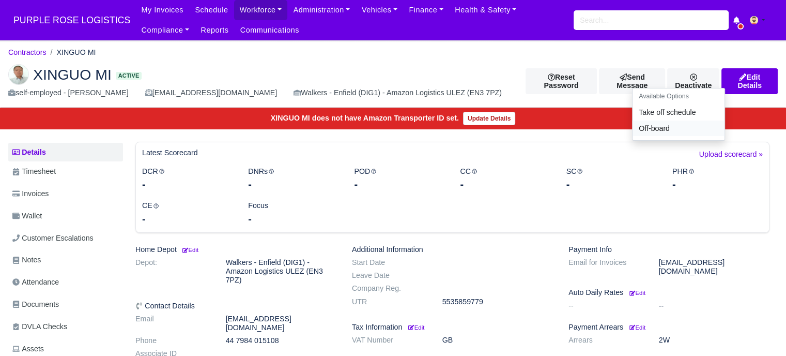
click at [651, 132] on link "Off-board" at bounding box center [679, 128] width 92 height 16
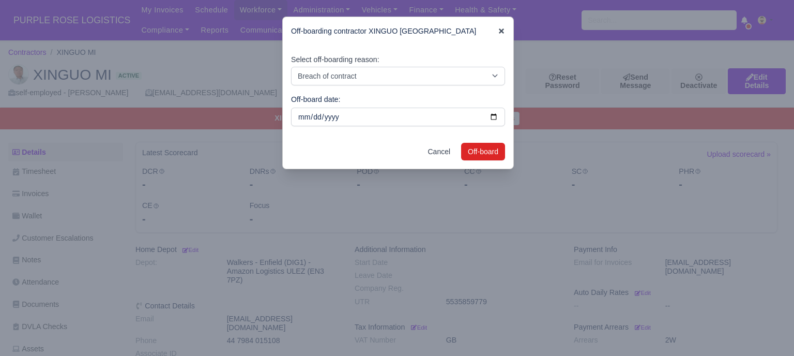
click at [499, 31] on icon at bounding box center [501, 30] width 5 height 5
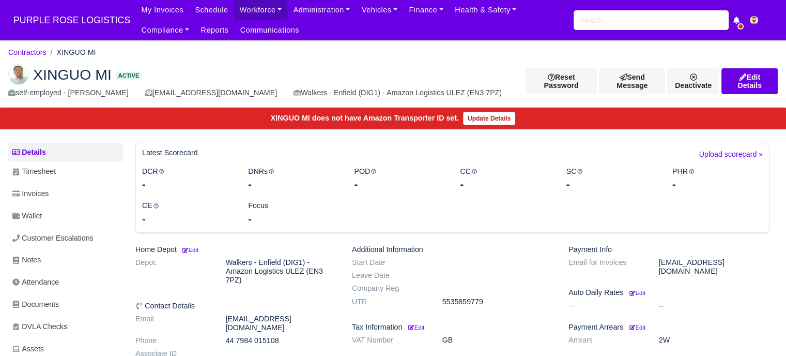
click at [523, 52] on ol "Contractors XINGUO MI" at bounding box center [393, 52] width 770 height 16
click at [703, 82] on link "Deactivate" at bounding box center [693, 81] width 52 height 26
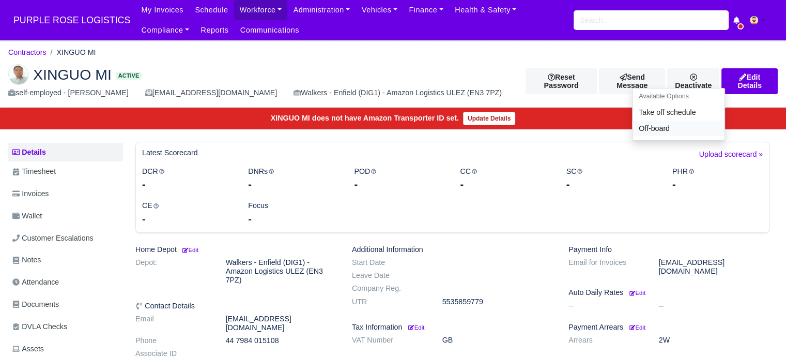
click at [666, 131] on link "Off-board" at bounding box center [679, 128] width 92 height 16
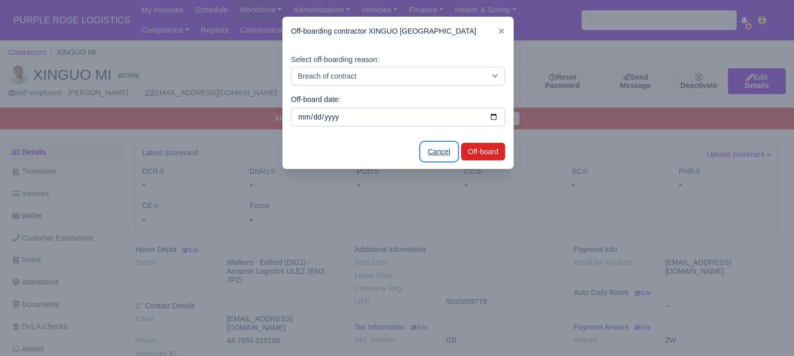
click at [444, 151] on link "Cancel" at bounding box center [439, 152] width 36 height 18
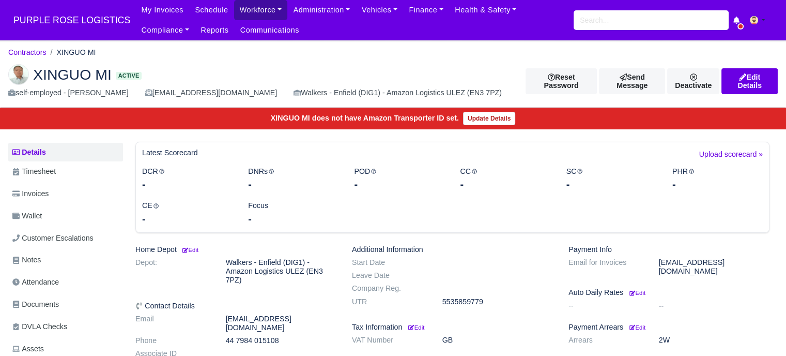
click at [241, 8] on link "Workforce" at bounding box center [261, 10] width 54 height 20
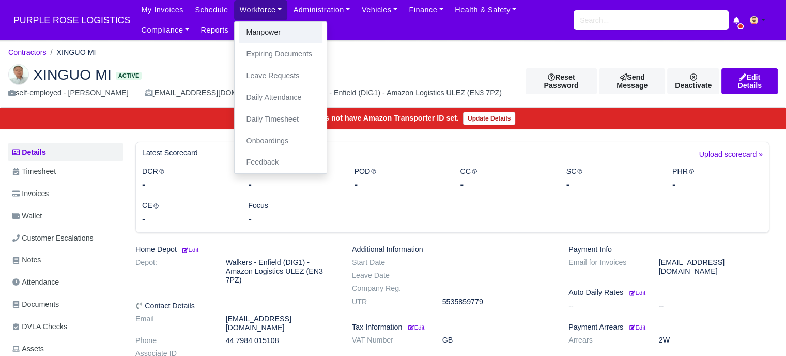
click at [239, 29] on link "Manpower" at bounding box center [281, 33] width 84 height 22
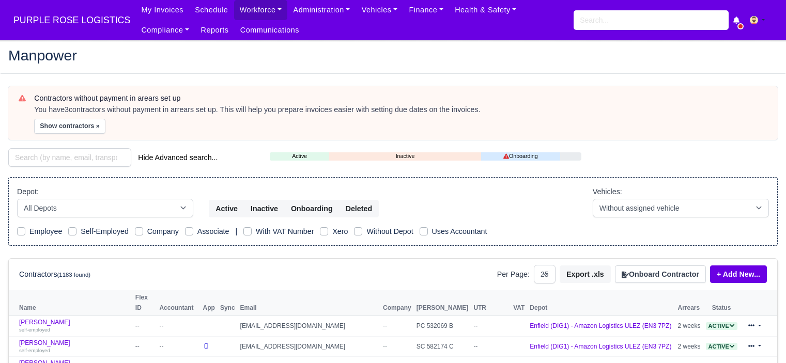
select select "25"
